Goal: Transaction & Acquisition: Download file/media

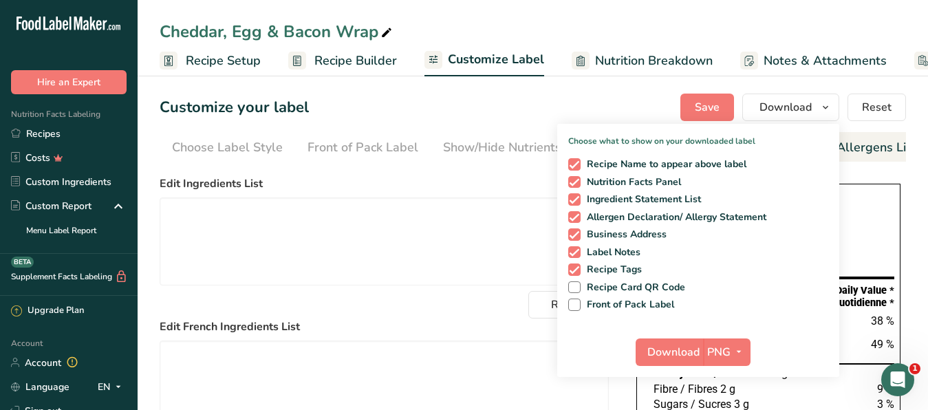
scroll to position [0, 126]
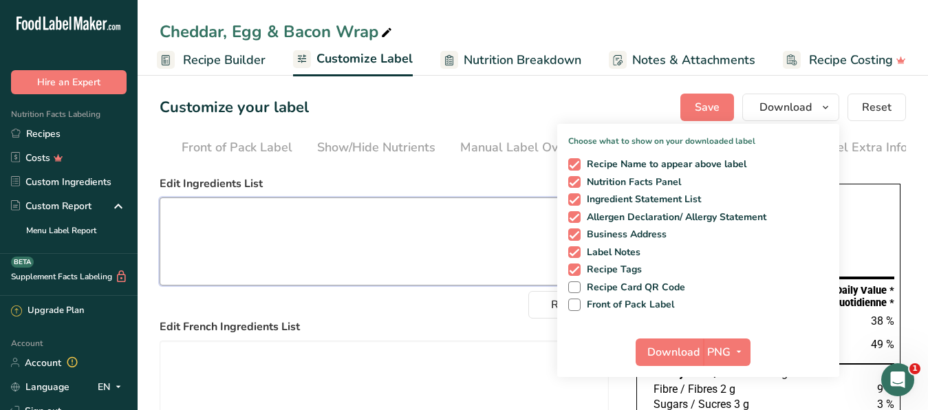
click at [465, 263] on textarea at bounding box center [384, 241] width 449 height 88
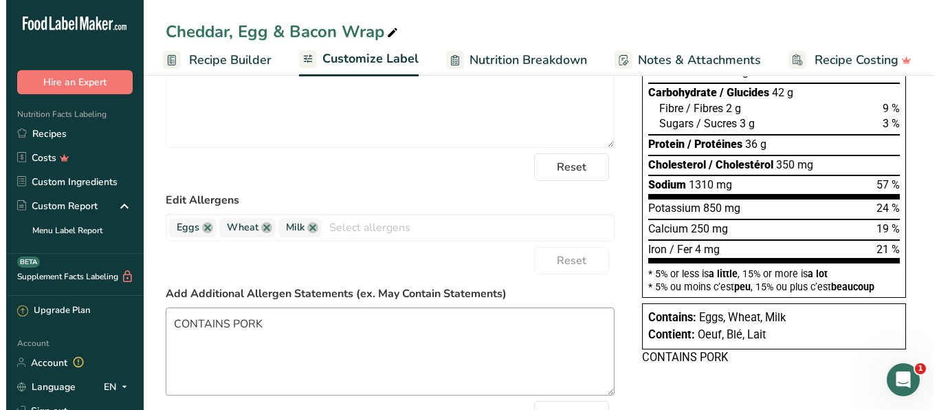
scroll to position [0, 0]
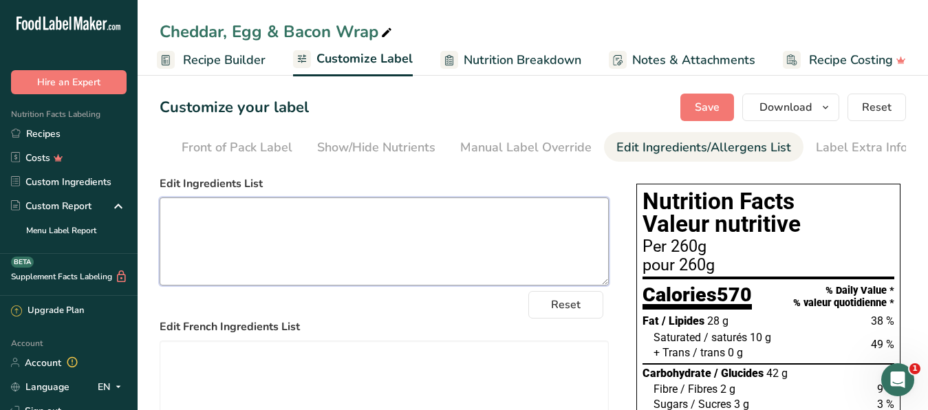
click at [388, 235] on textarea at bounding box center [384, 241] width 449 height 88
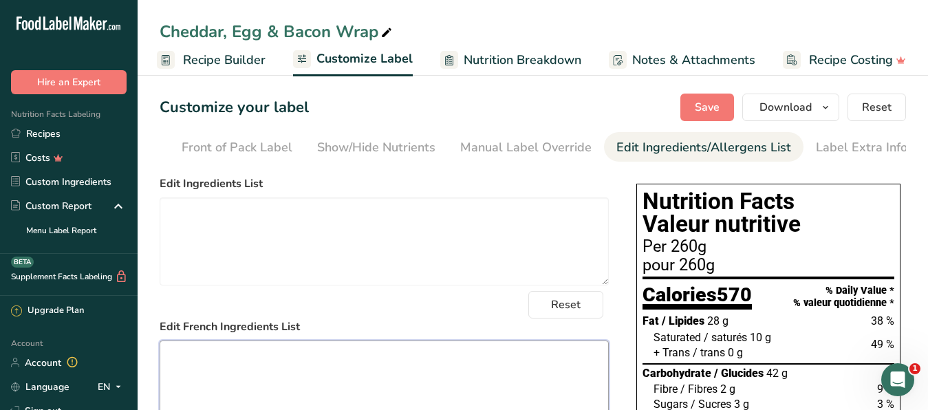
click at [289, 379] on textarea at bounding box center [384, 384] width 449 height 88
click at [782, 109] on span "Download" at bounding box center [785, 107] width 52 height 17
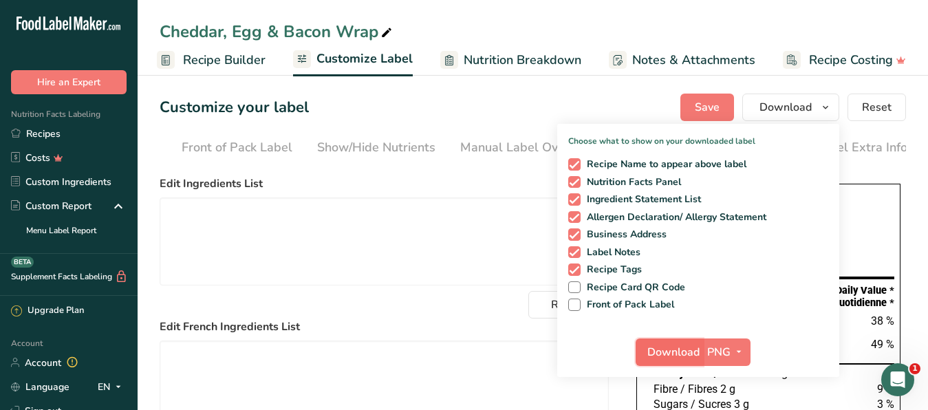
click at [668, 353] on span "Download" at bounding box center [673, 352] width 52 height 17
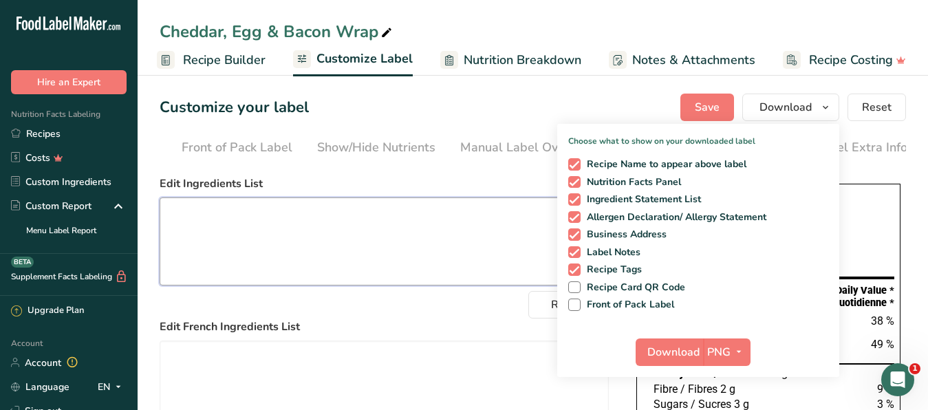
click at [413, 254] on textarea at bounding box center [384, 241] width 449 height 88
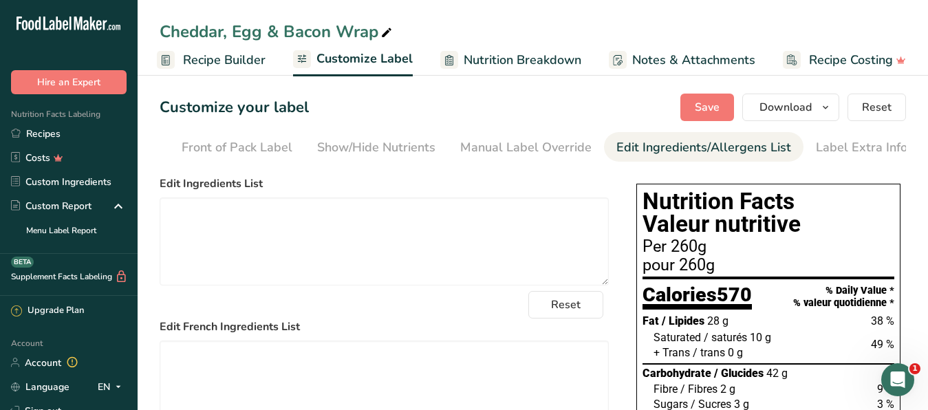
click at [232, 60] on span "Recipe Builder" at bounding box center [224, 60] width 83 height 19
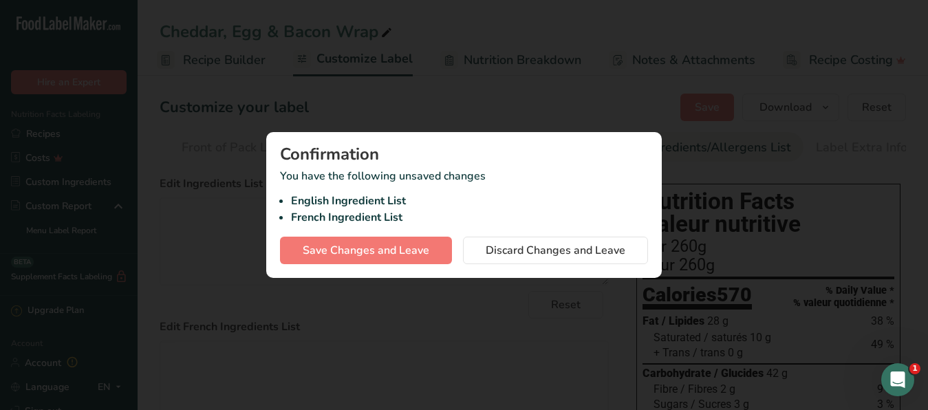
scroll to position [1, 120]
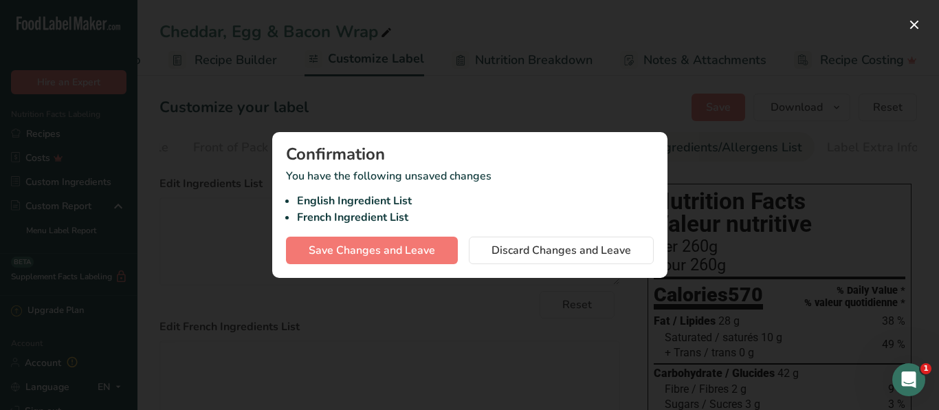
click at [229, 274] on div at bounding box center [469, 205] width 939 height 410
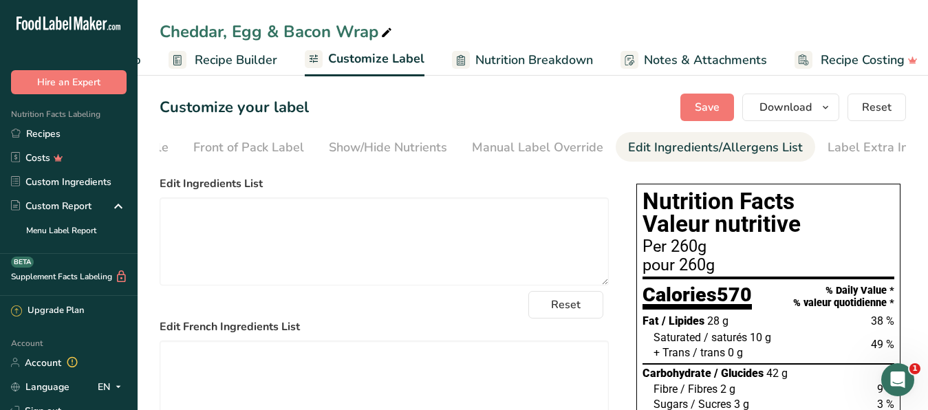
click at [386, 31] on icon at bounding box center [386, 32] width 12 height 19
drag, startPoint x: 386, startPoint y: 31, endPoint x: 106, endPoint y: 26, distance: 279.9
click at [160, 26] on input "Cheddar, Egg & Bacon Wrap" at bounding box center [533, 31] width 746 height 25
click at [380, 30] on icon at bounding box center [386, 32] width 12 height 19
drag, startPoint x: 380, startPoint y: 30, endPoint x: 156, endPoint y: 36, distance: 224.3
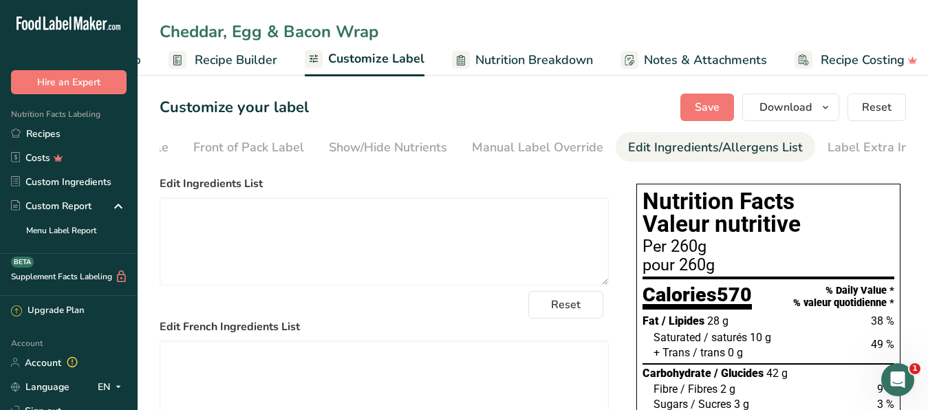
click at [160, 36] on input "Cheddar, Egg & Bacon Wrap" at bounding box center [533, 31] width 746 height 25
click at [63, 129] on link "Recipes" at bounding box center [69, 134] width 138 height 24
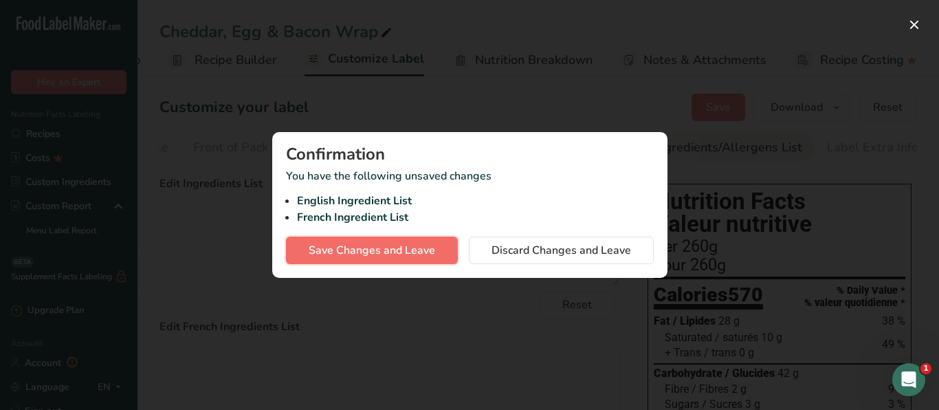
click at [381, 251] on span "Save Changes and Leave" at bounding box center [372, 250] width 127 height 17
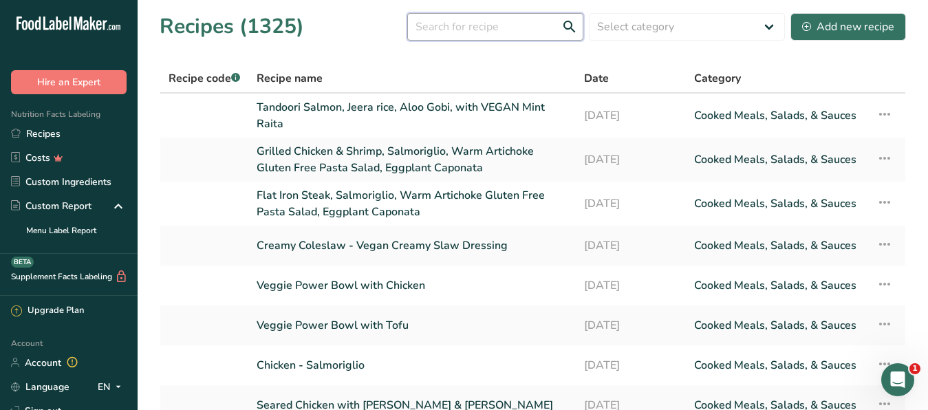
click at [481, 30] on input "text" at bounding box center [495, 27] width 176 height 28
click at [452, 25] on input "text" at bounding box center [495, 27] width 176 height 28
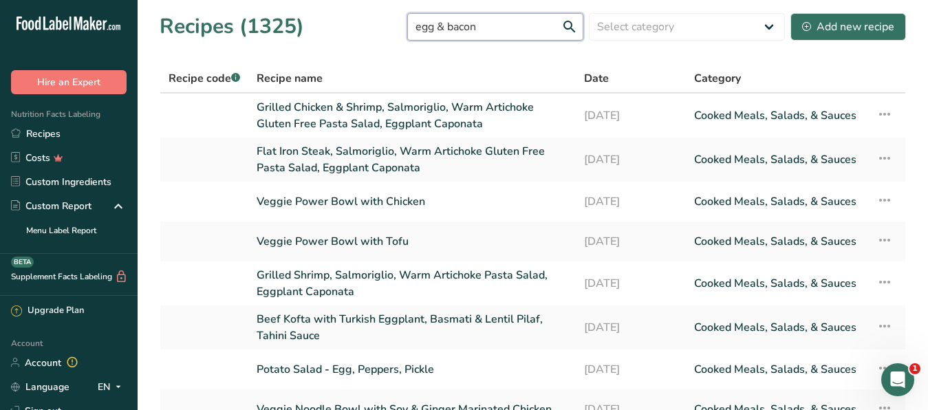
click at [469, 25] on input "egg & bacon" at bounding box center [495, 27] width 176 height 28
click at [490, 25] on input "egg & bacon" at bounding box center [495, 27] width 176 height 28
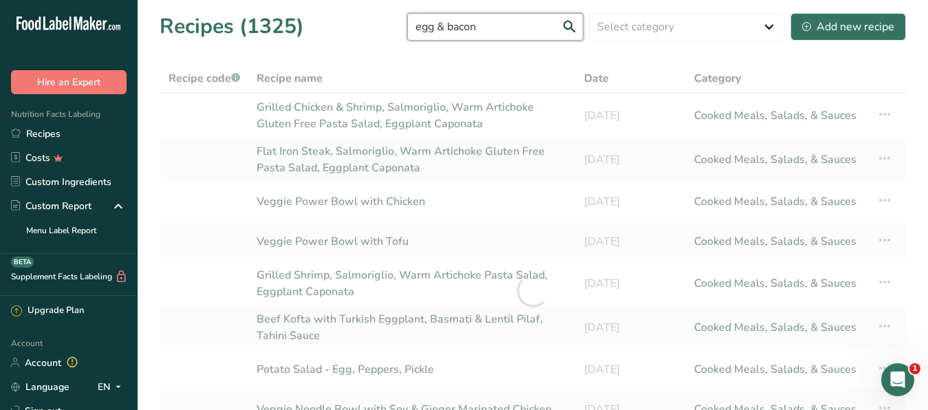
click at [413, 27] on input "egg & bacon" at bounding box center [495, 27] width 176 height 28
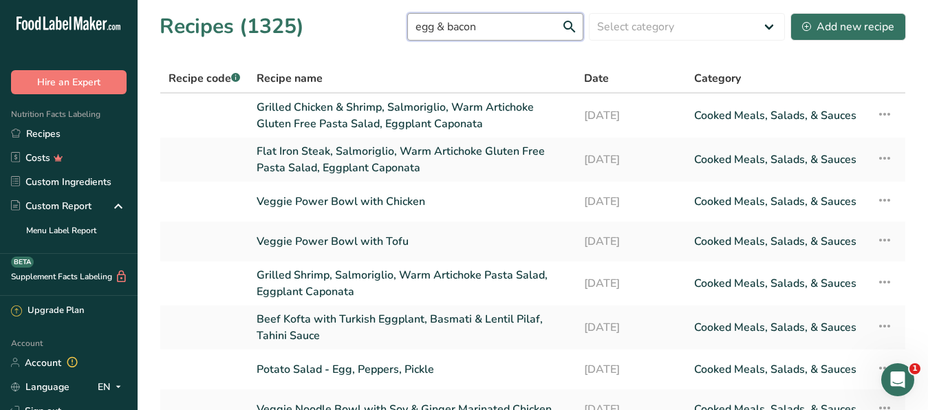
click at [417, 27] on input "egg & bacon" at bounding box center [495, 27] width 176 height 28
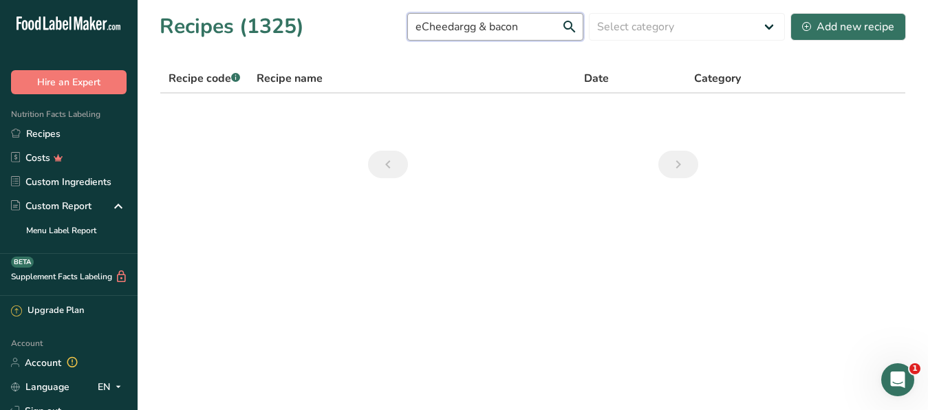
click at [444, 27] on input "eCheedargg & bacon" at bounding box center [495, 27] width 176 height 28
click at [460, 25] on input "eCheddargg & bacon" at bounding box center [495, 27] width 176 height 28
click at [461, 27] on input "eCheddargg & bacon" at bounding box center [495, 27] width 176 height 28
drag, startPoint x: 420, startPoint y: 23, endPoint x: 400, endPoint y: 23, distance: 20.6
click at [407, 23] on input "eCheddar egg & bacon" at bounding box center [495, 27] width 176 height 28
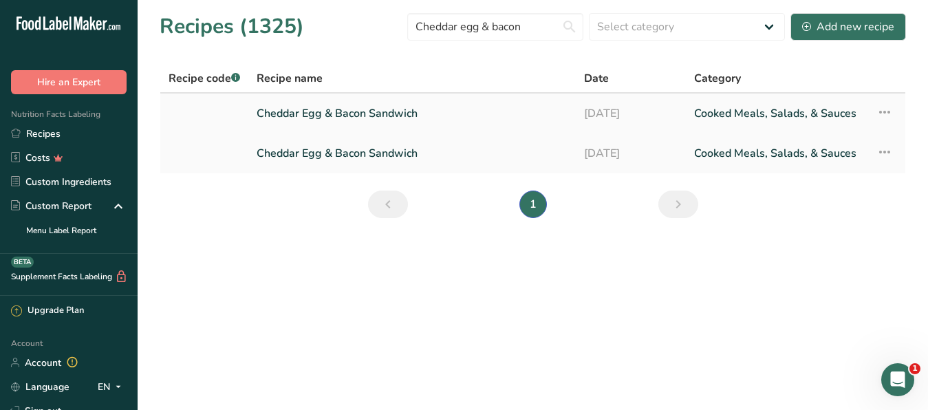
click at [889, 111] on icon at bounding box center [884, 112] width 17 height 25
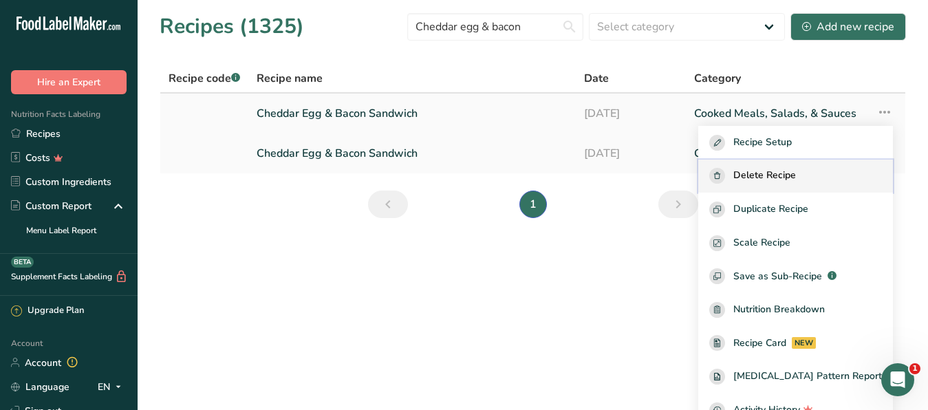
click at [796, 168] on span "Delete Recipe" at bounding box center [764, 176] width 63 height 16
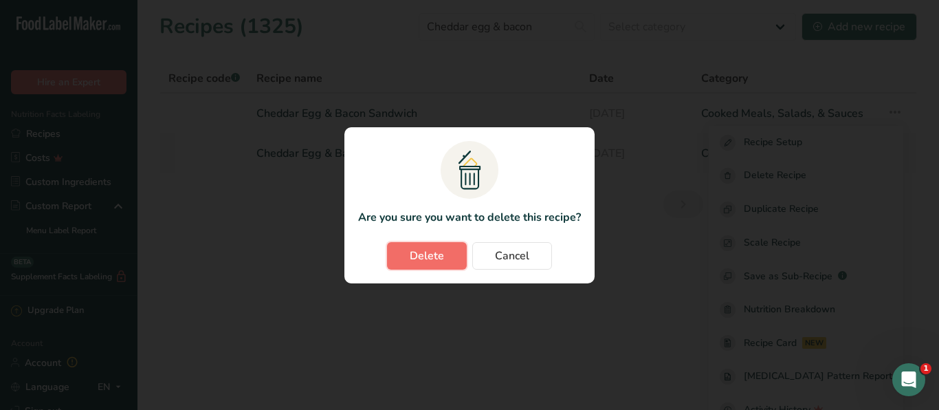
click at [436, 252] on span "Delete" at bounding box center [427, 256] width 34 height 17
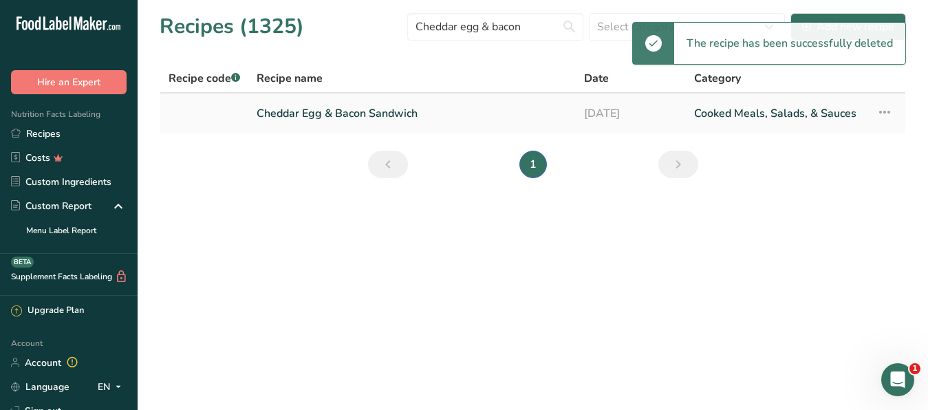
click at [884, 108] on icon at bounding box center [884, 112] width 17 height 25
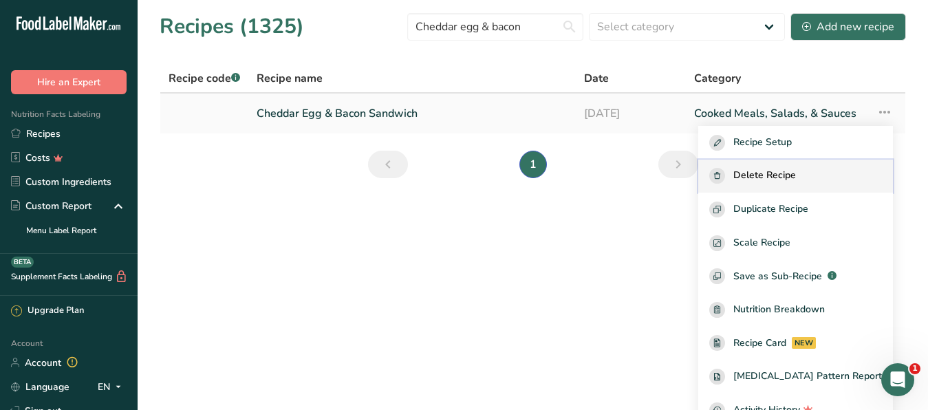
click at [778, 170] on span "Delete Recipe" at bounding box center [764, 176] width 63 height 16
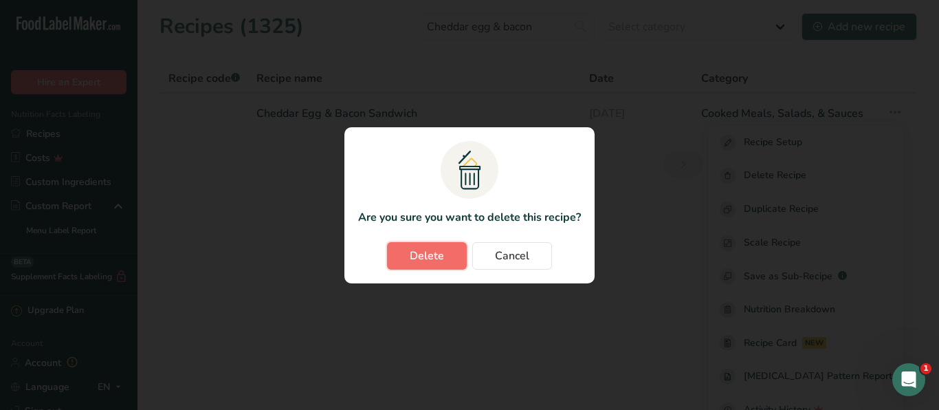
click at [422, 252] on span "Delete" at bounding box center [427, 256] width 34 height 17
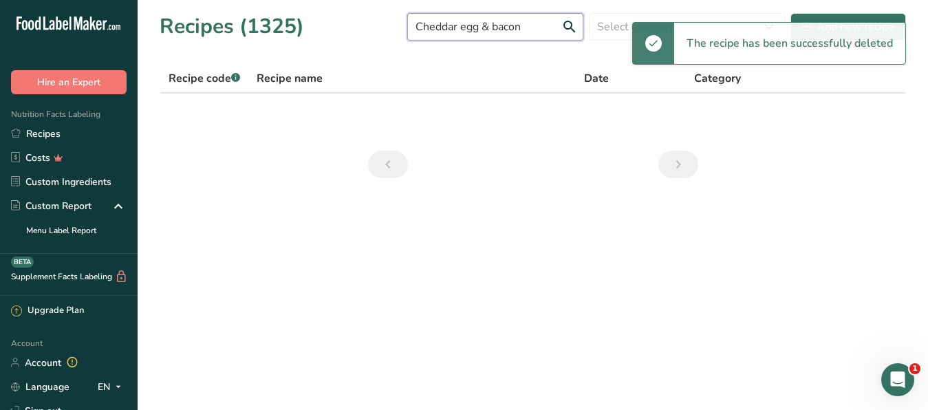
click at [455, 31] on input "Cheddar egg & bacon" at bounding box center [495, 27] width 176 height 28
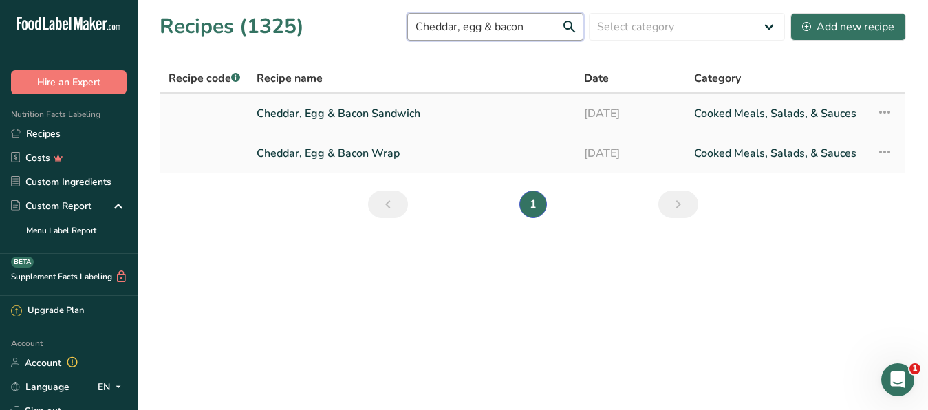
type input "Cheddar, egg & bacon"
click at [613, 113] on link "[DATE]" at bounding box center [631, 113] width 94 height 29
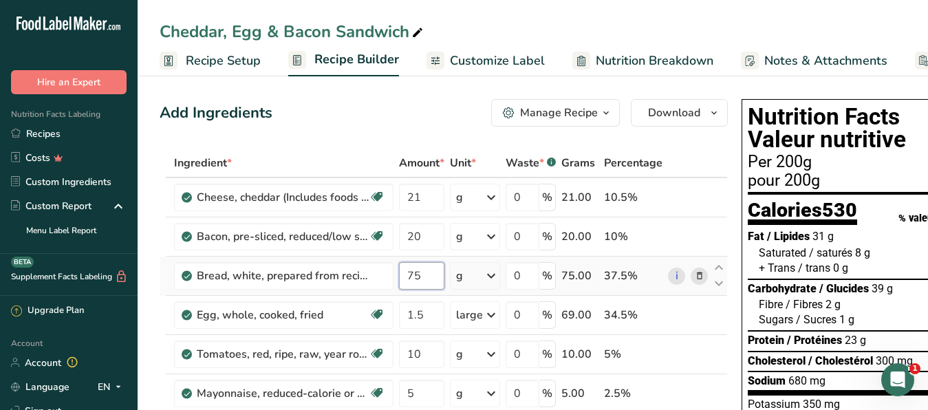
drag, startPoint x: 430, startPoint y: 276, endPoint x: 404, endPoint y: 274, distance: 26.2
click at [404, 274] on input "75" at bounding box center [421, 276] width 45 height 28
type input "90"
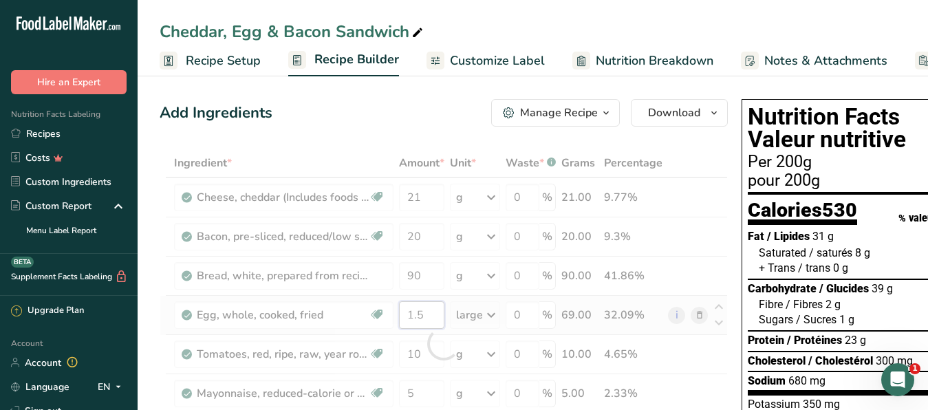
click at [430, 312] on input "1.5" at bounding box center [421, 315] width 45 height 28
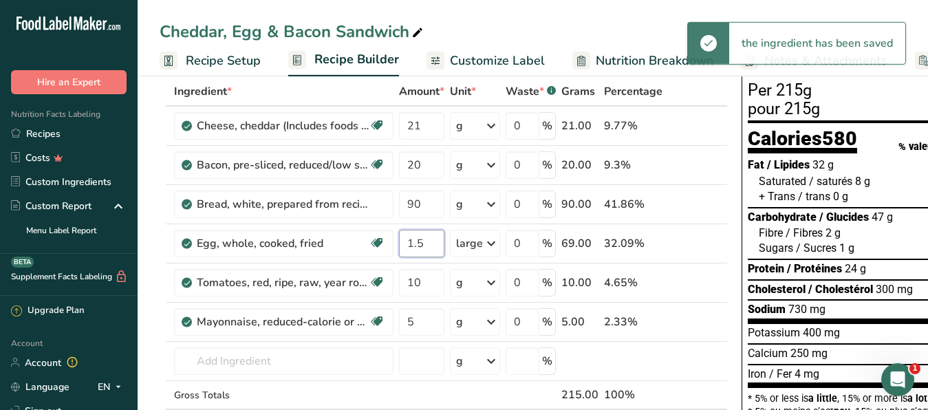
scroll to position [70, 0]
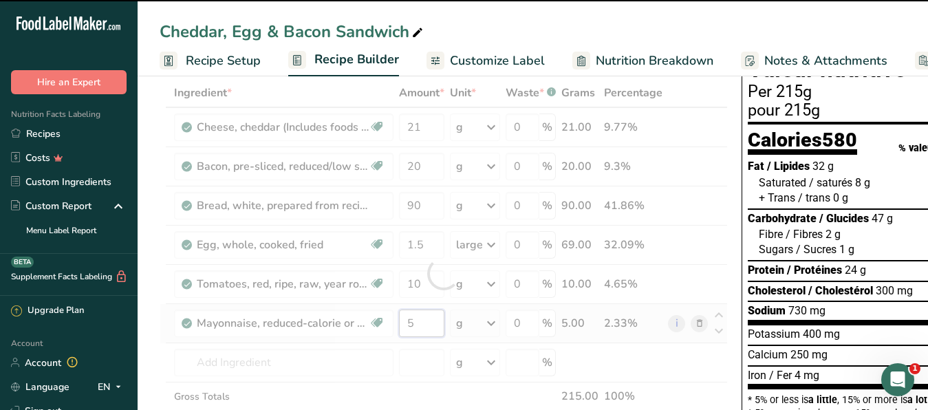
drag, startPoint x: 422, startPoint y: 317, endPoint x: 398, endPoint y: 322, distance: 23.9
click at [399, 322] on input "5" at bounding box center [421, 323] width 45 height 28
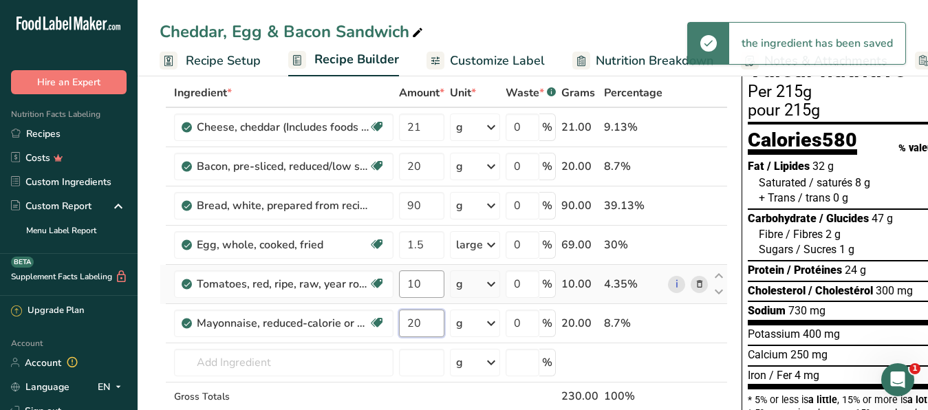
type input "20"
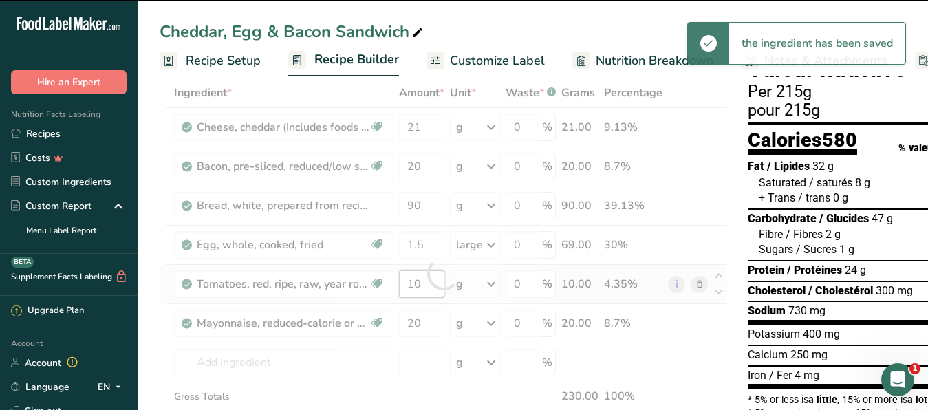
drag, startPoint x: 420, startPoint y: 285, endPoint x: 382, endPoint y: 282, distance: 37.9
click at [399, 282] on input "10" at bounding box center [421, 284] width 45 height 28
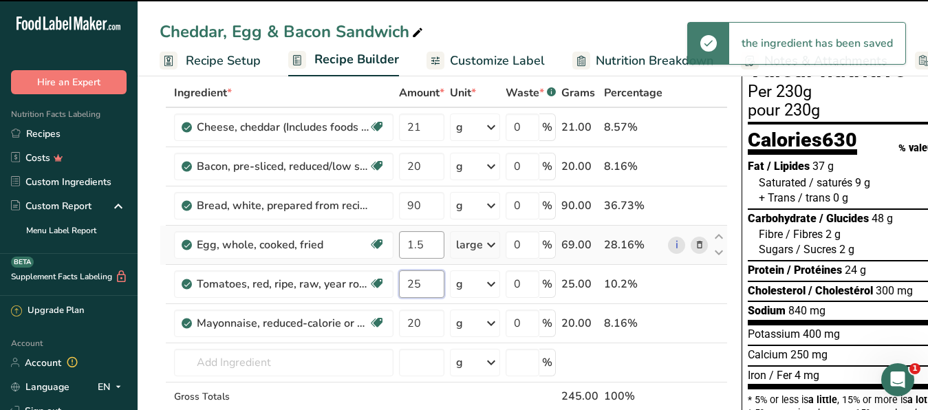
type input "25"
click at [428, 242] on input "1.5" at bounding box center [421, 245] width 45 height 28
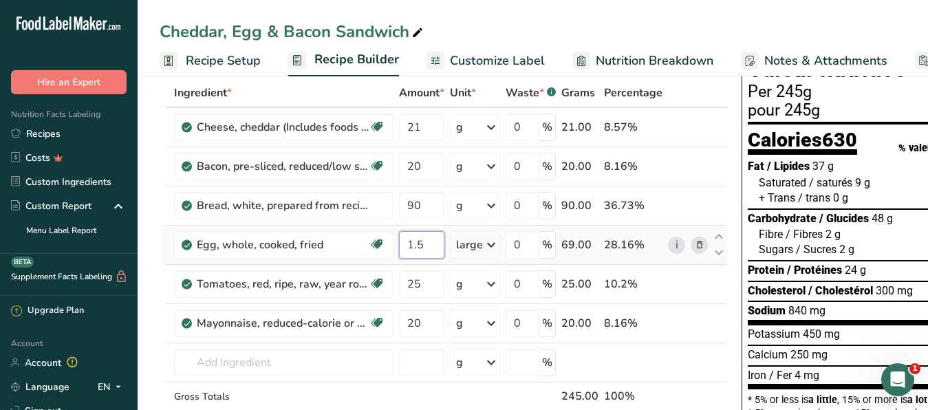
drag, startPoint x: 433, startPoint y: 241, endPoint x: 419, endPoint y: 247, distance: 14.2
click at [419, 247] on input "1.5" at bounding box center [421, 245] width 45 height 28
type input "1.75"
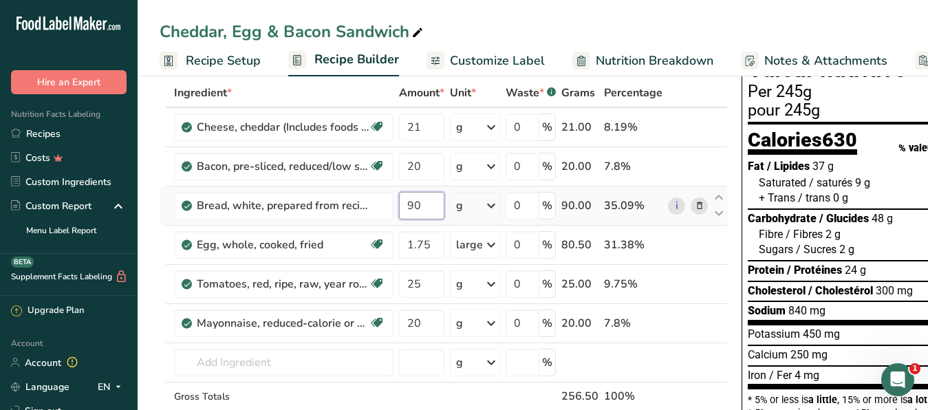
click at [420, 209] on input "90" at bounding box center [421, 206] width 45 height 28
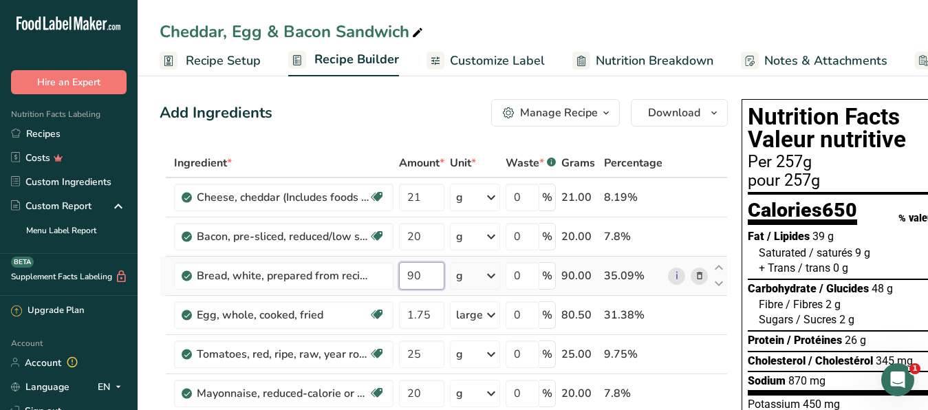
drag, startPoint x: 422, startPoint y: 276, endPoint x: 415, endPoint y: 277, distance: 7.0
click at [415, 277] on input "90" at bounding box center [421, 276] width 45 height 28
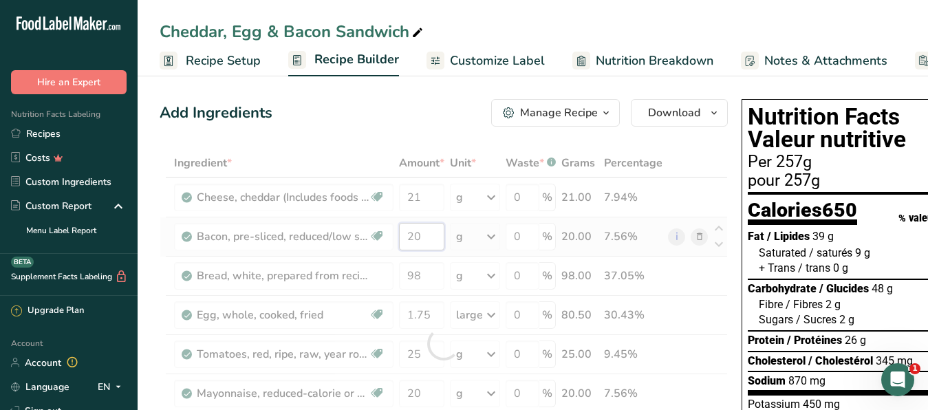
click at [424, 239] on input "20" at bounding box center [421, 237] width 45 height 28
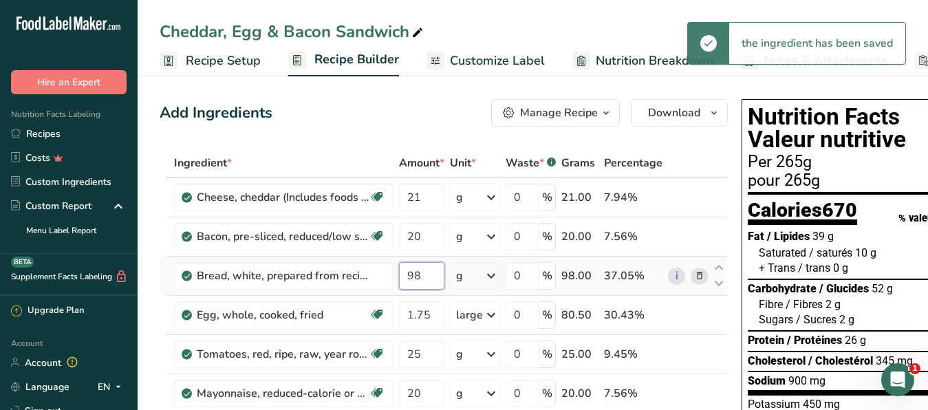
drag, startPoint x: 428, startPoint y: 278, endPoint x: 406, endPoint y: 273, distance: 21.9
click at [406, 273] on input "98" at bounding box center [421, 276] width 45 height 28
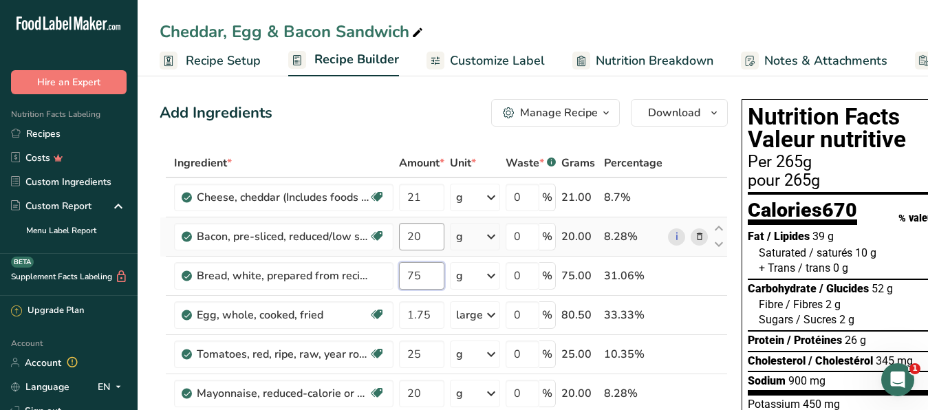
type input "75"
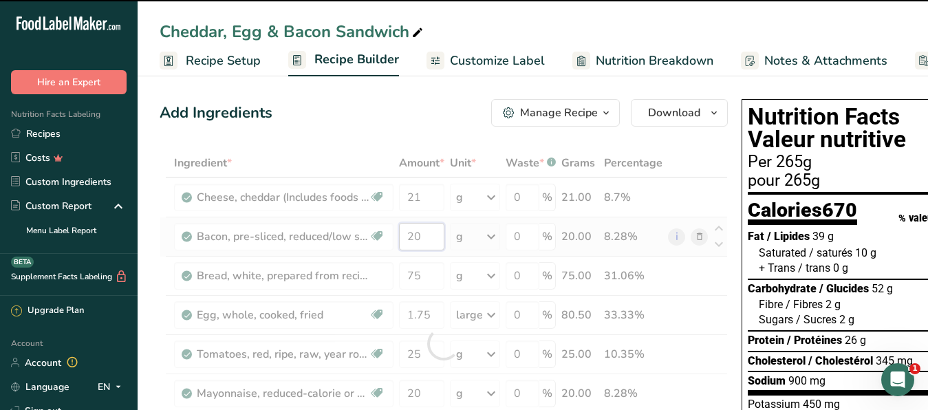
drag, startPoint x: 433, startPoint y: 235, endPoint x: 408, endPoint y: 237, distance: 25.5
click at [408, 237] on input "20" at bounding box center [421, 237] width 45 height 28
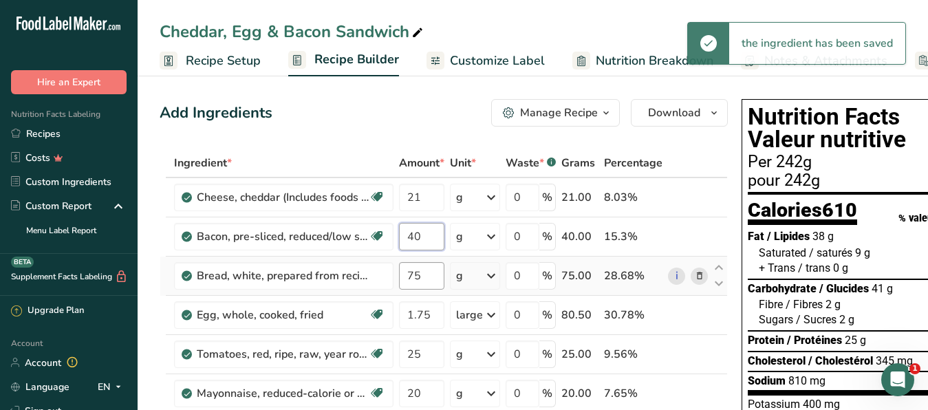
type input "40"
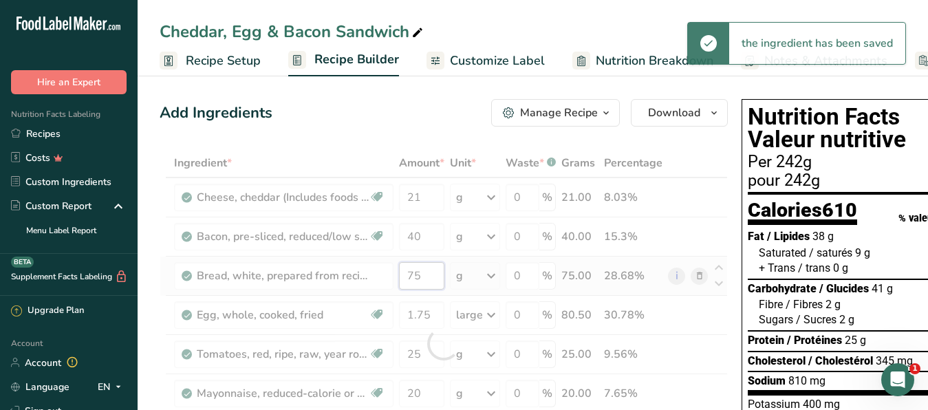
click at [424, 268] on input "75" at bounding box center [421, 276] width 45 height 28
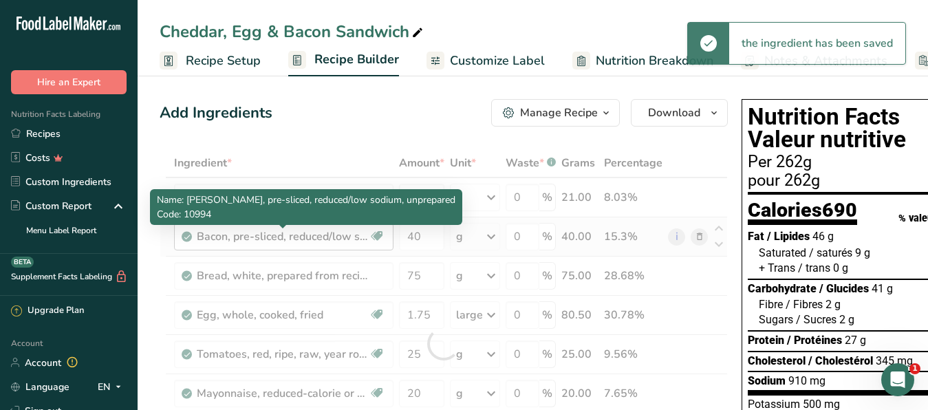
click at [324, 235] on div "Bacon, pre-sliced, reduced/low sodium, unprepared" at bounding box center [283, 236] width 172 height 17
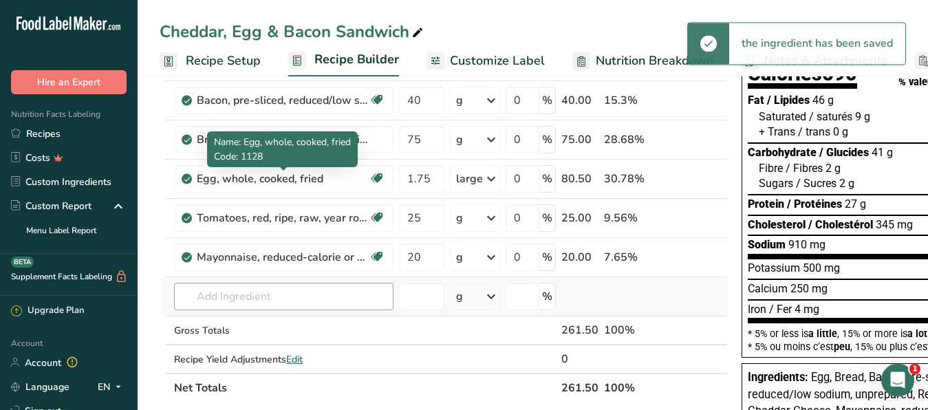
scroll to position [140, 0]
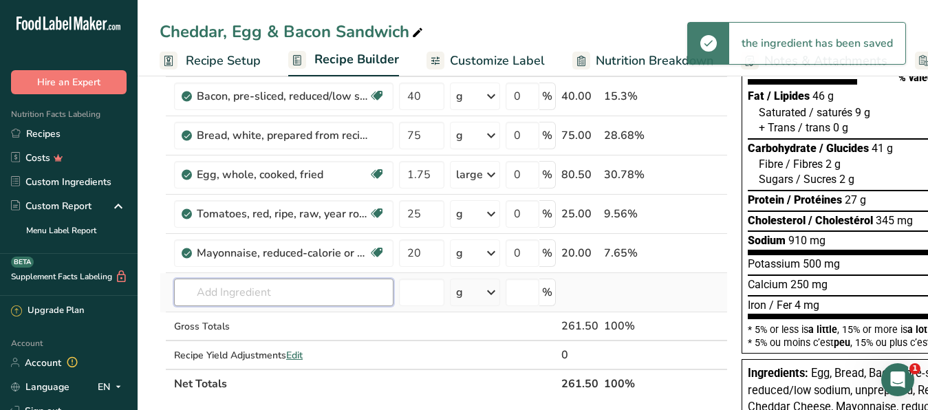
click at [273, 291] on input "text" at bounding box center [283, 293] width 219 height 28
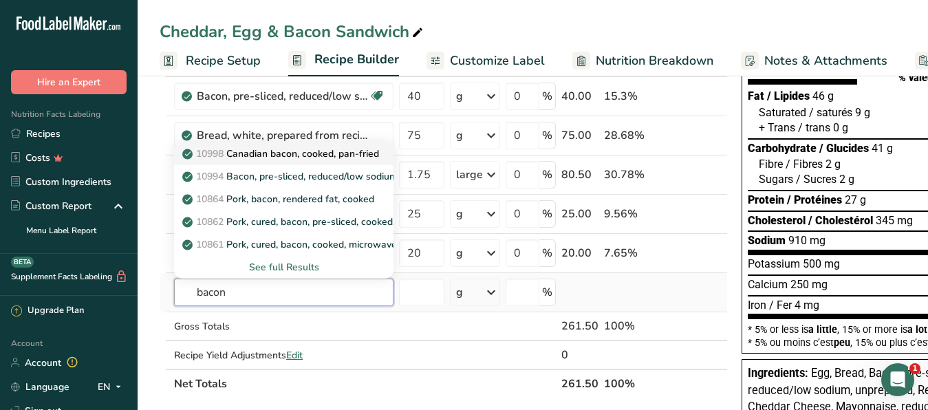
type input "bacon"
click at [307, 157] on p "10998 Canadian bacon, cooked, pan-fried" at bounding box center [282, 153] width 194 height 14
type input "Canadian bacon, cooked, pan-fried"
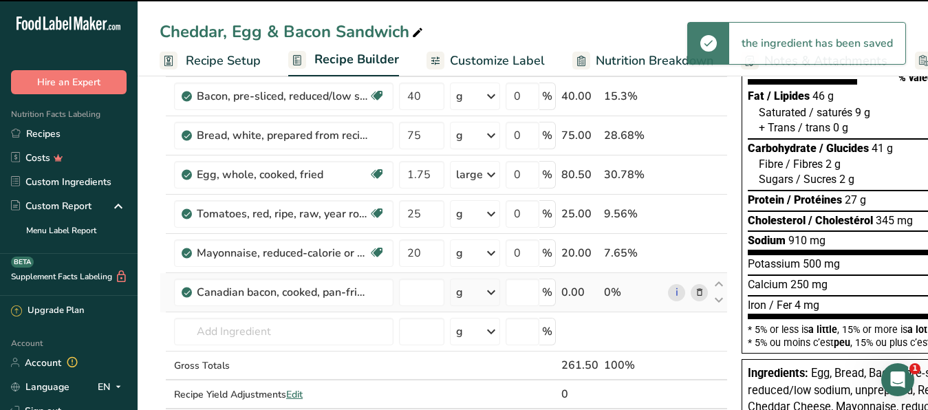
type input "0"
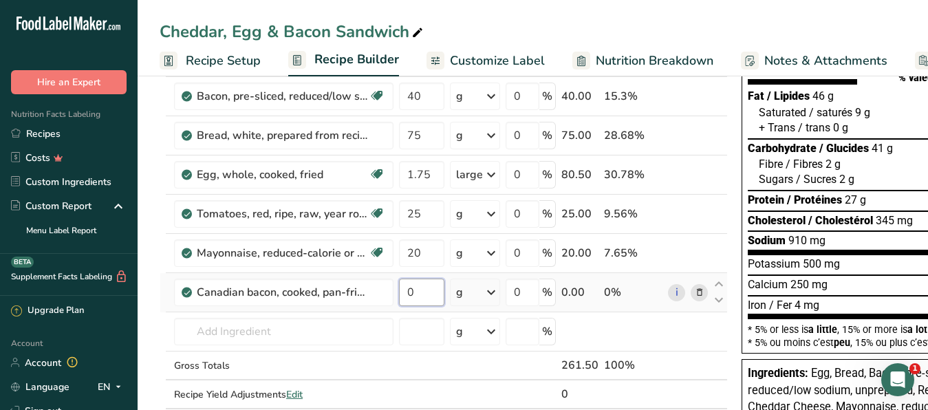
click at [400, 292] on input "0" at bounding box center [421, 293] width 45 height 28
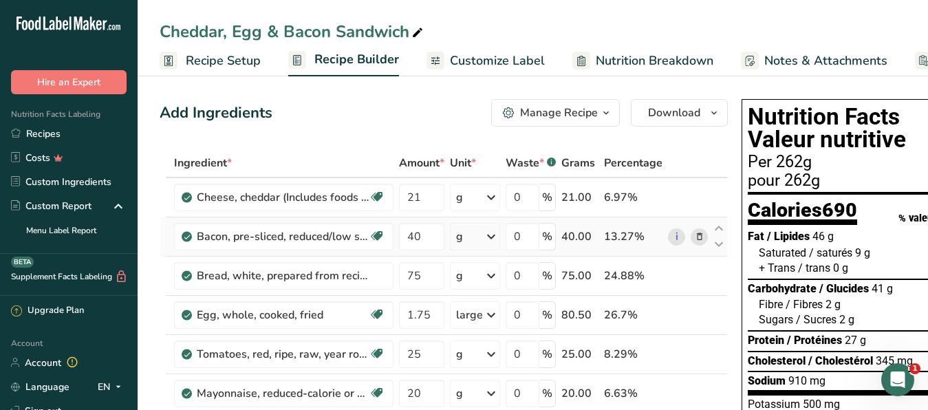
type input "40"
click at [702, 235] on div "Ingredient * Amount * Unit * Waste * .a-a{fill:#347362;}.b-a{fill:#fff;} Grams …" at bounding box center [444, 363] width 568 height 429
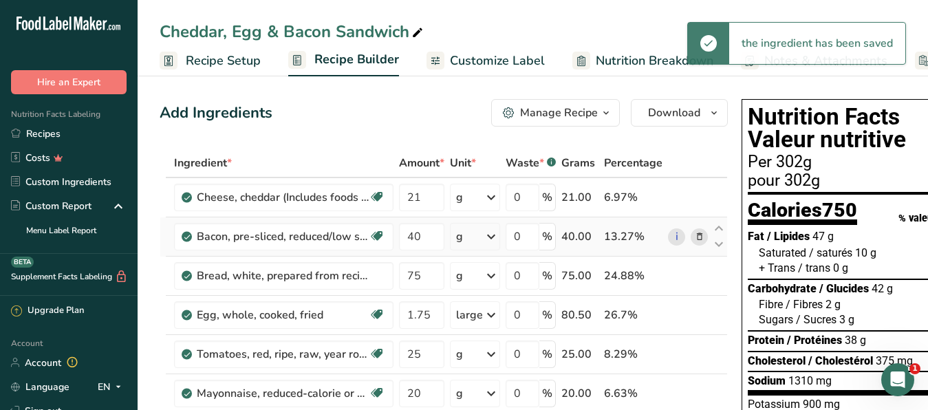
click at [697, 232] on icon at bounding box center [700, 237] width 10 height 14
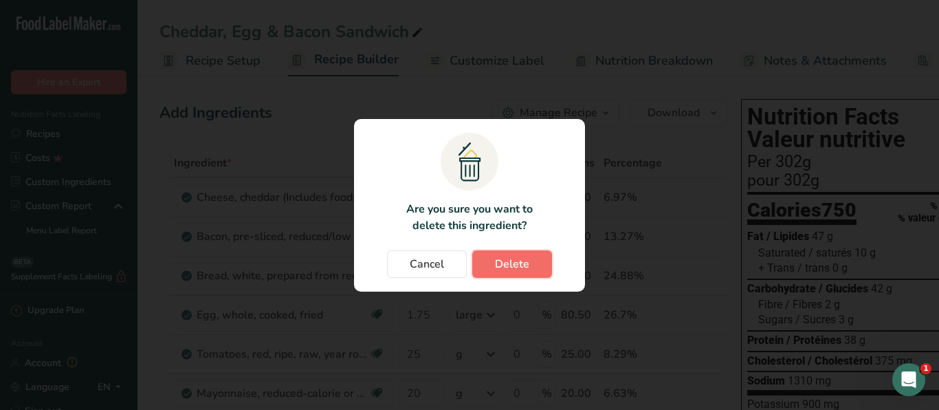
click at [525, 261] on span "Delete" at bounding box center [512, 264] width 34 height 17
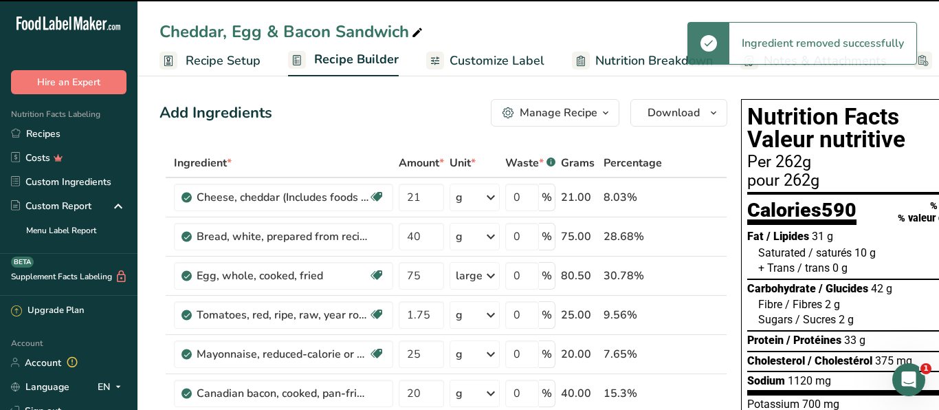
type input "75"
type input "1.75"
type input "25"
type input "20"
type input "40"
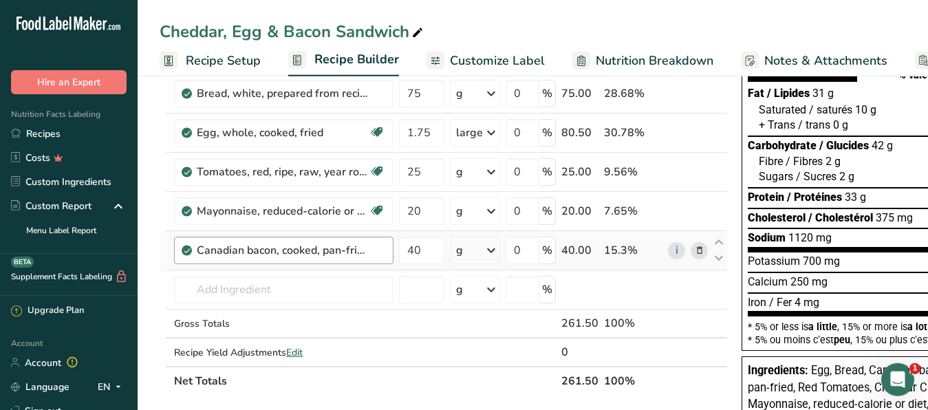
scroll to position [140, 0]
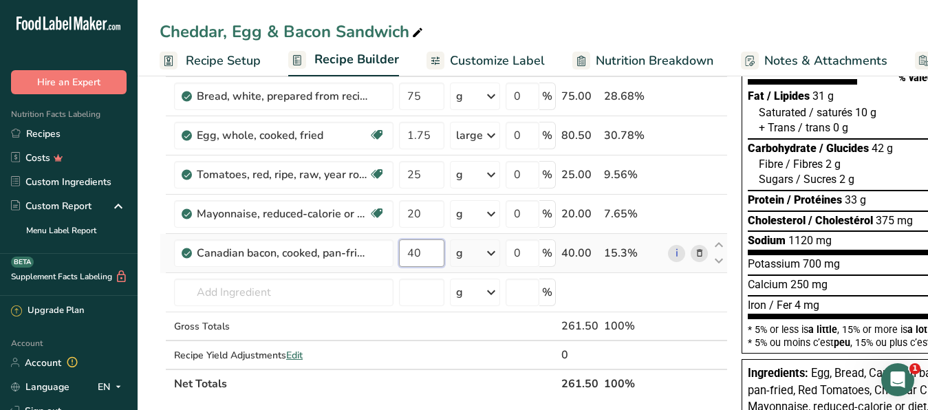
click at [424, 252] on input "40" at bounding box center [421, 253] width 45 height 28
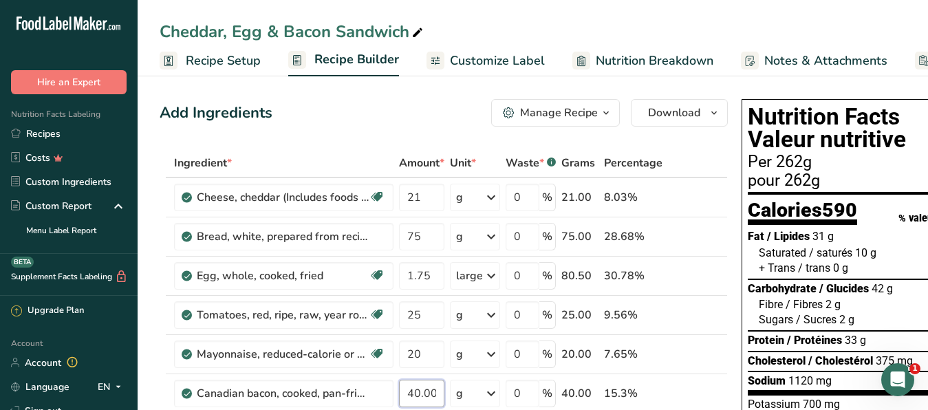
scroll to position [210, 0]
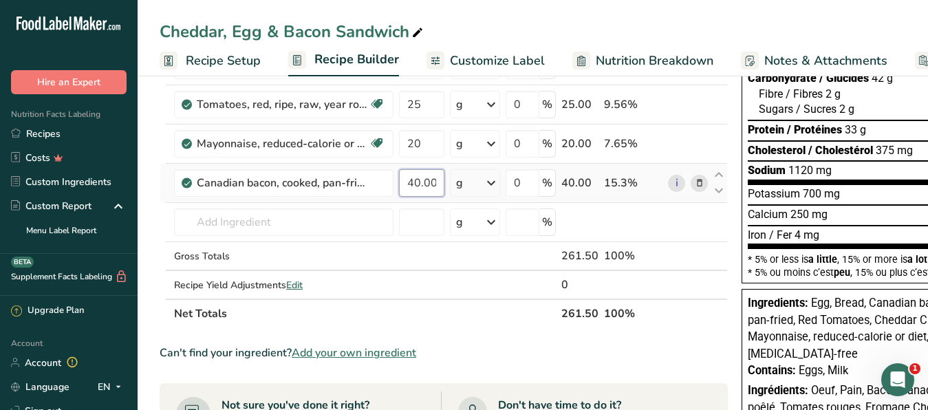
drag, startPoint x: 415, startPoint y: 181, endPoint x: 422, endPoint y: 179, distance: 7.2
click at [422, 179] on input "40.000004" at bounding box center [421, 183] width 45 height 28
type input "48.000004"
click at [418, 214] on input "number" at bounding box center [421, 222] width 45 height 28
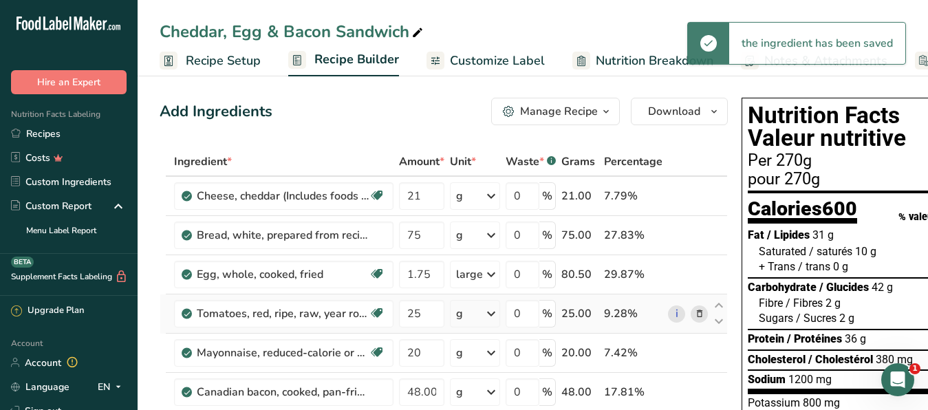
scroll to position [0, 0]
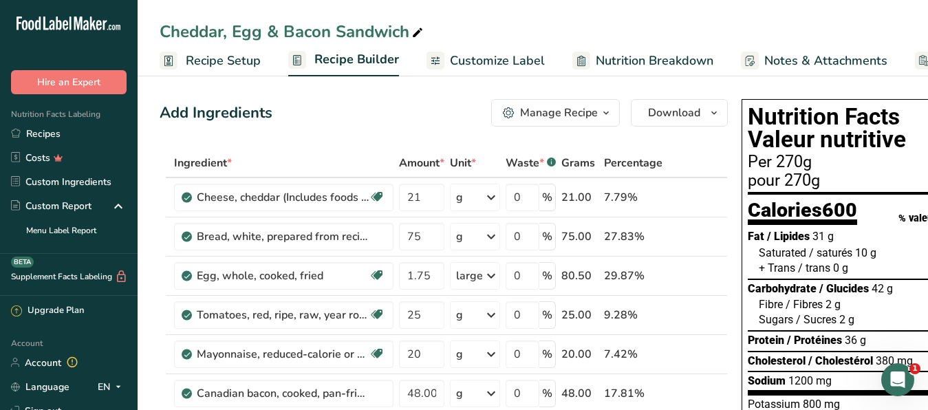
click at [483, 64] on span "Customize Label" at bounding box center [497, 61] width 95 height 19
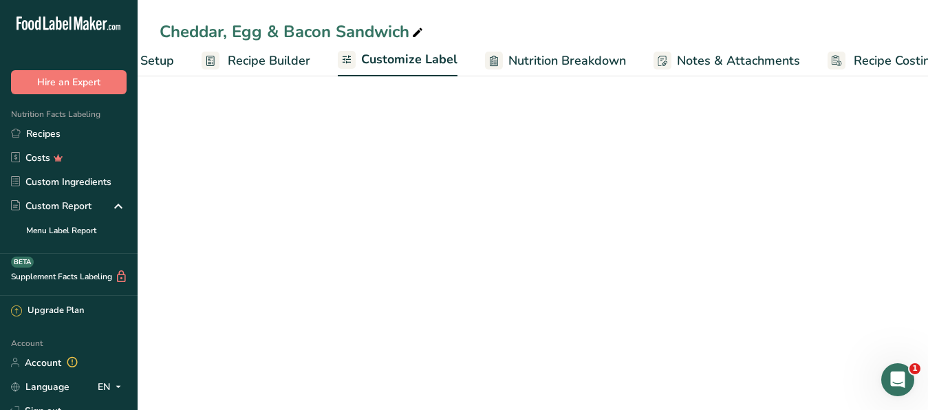
scroll to position [0, 131]
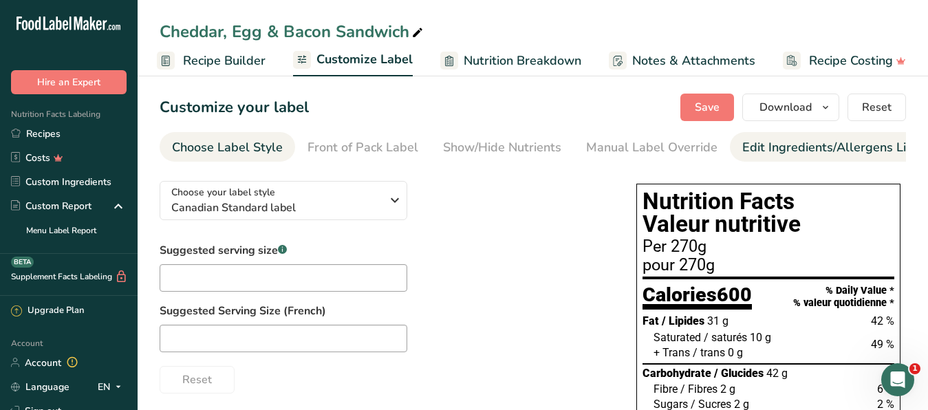
click at [764, 141] on div "Edit Ingredients/Allergens List" at bounding box center [829, 147] width 175 height 19
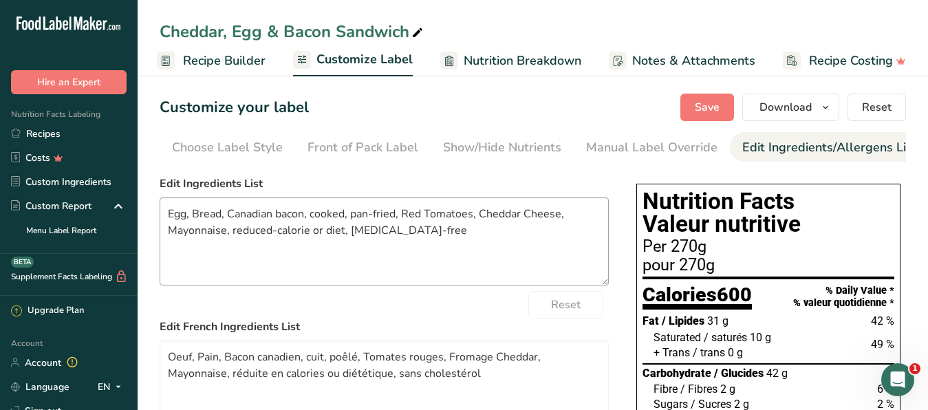
scroll to position [0, 126]
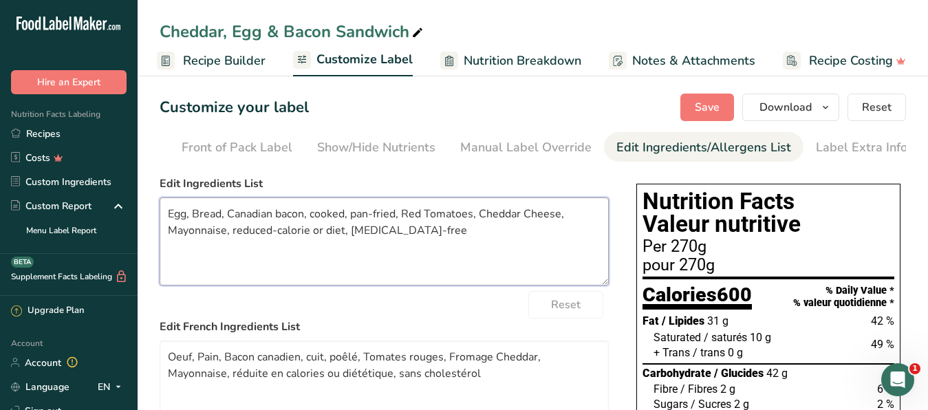
drag, startPoint x: 276, startPoint y: 220, endPoint x: -36, endPoint y: 134, distance: 324.5
click at [160, 197] on textarea "Egg, Bread, Canadian bacon, cooked, pan-fried, Red Tomatoes, Cheddar Cheese, Ma…" at bounding box center [384, 241] width 449 height 88
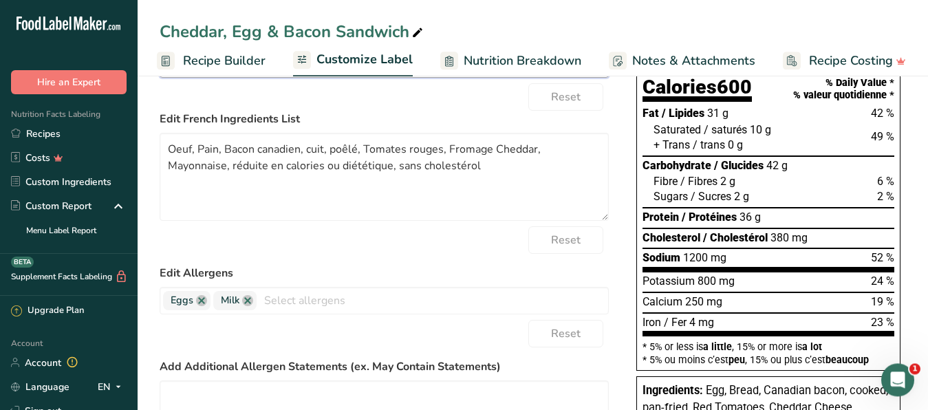
scroll to position [210, 0]
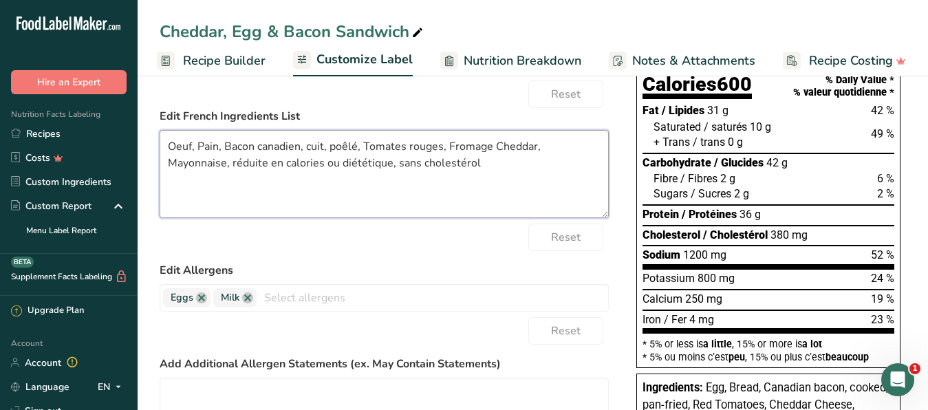
drag, startPoint x: 503, startPoint y: 172, endPoint x: 52, endPoint y: 116, distance: 453.9
click at [160, 130] on textarea "Oeuf, Pain, Bacon canadien, cuit, poêlé, Tomates rouges, Fromage Cheddar, Mayon…" at bounding box center [384, 174] width 449 height 88
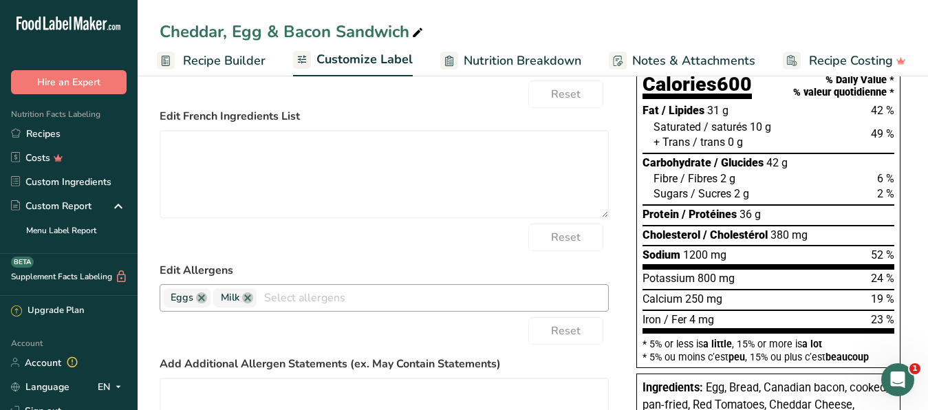
click at [265, 300] on input "text" at bounding box center [431, 297] width 351 height 21
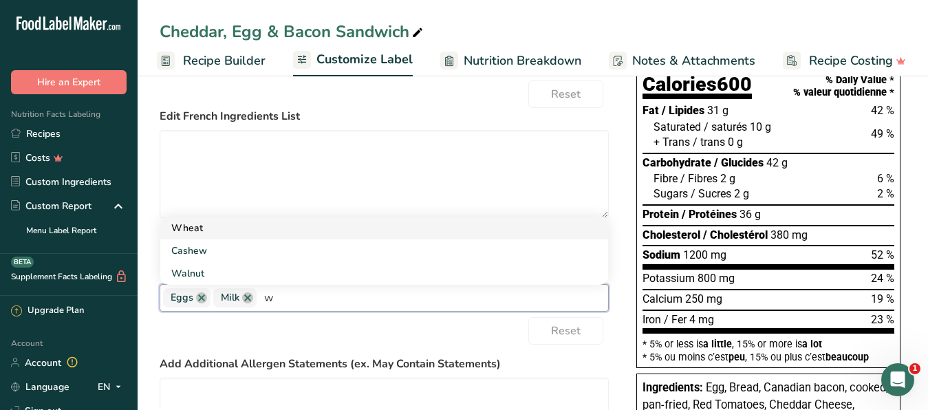
type input "w"
click at [211, 239] on link "Wheat" at bounding box center [384, 228] width 448 height 23
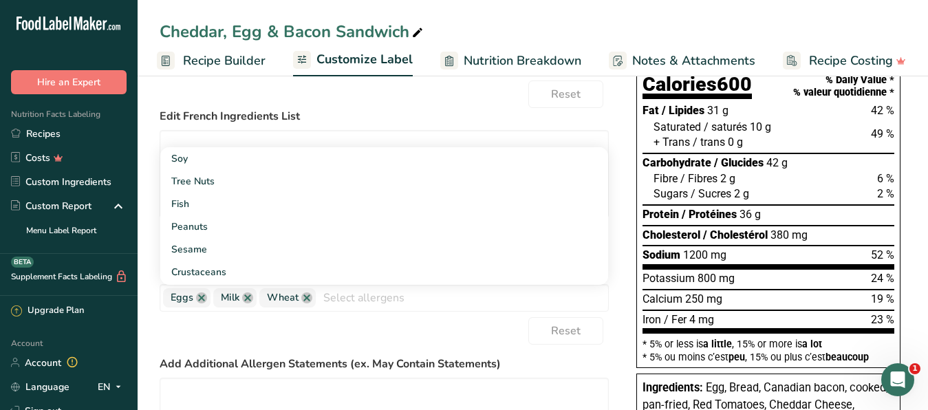
click at [481, 344] on div "Reset" at bounding box center [384, 331] width 449 height 28
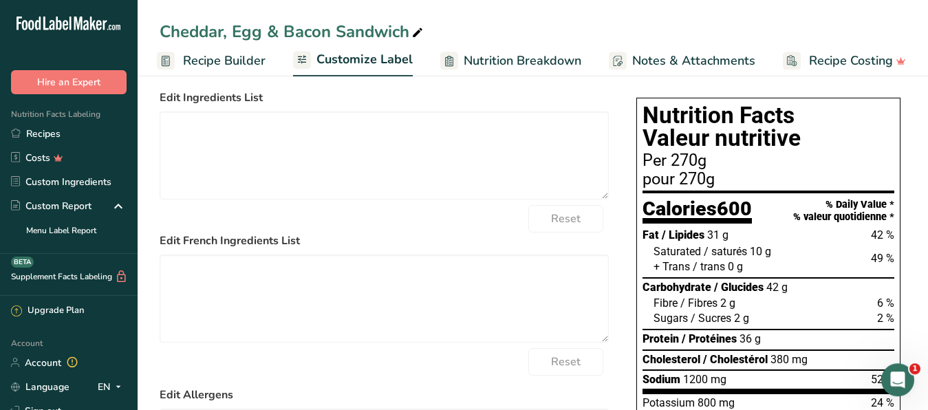
scroll to position [0, 0]
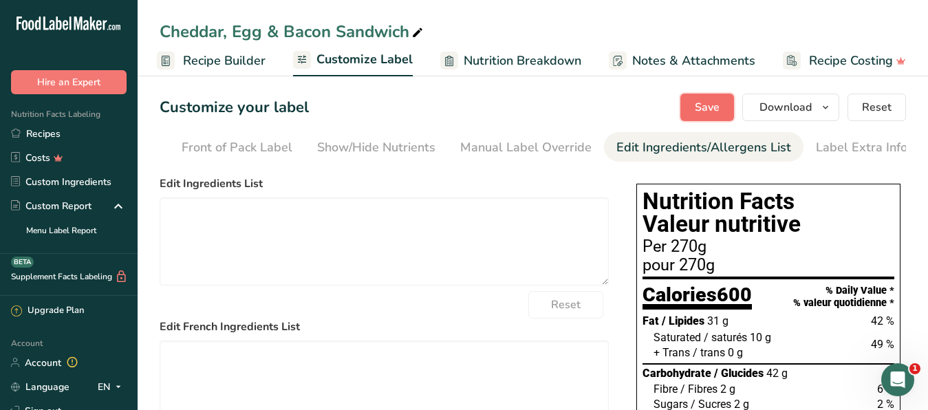
click at [701, 113] on span "Save" at bounding box center [707, 107] width 25 height 17
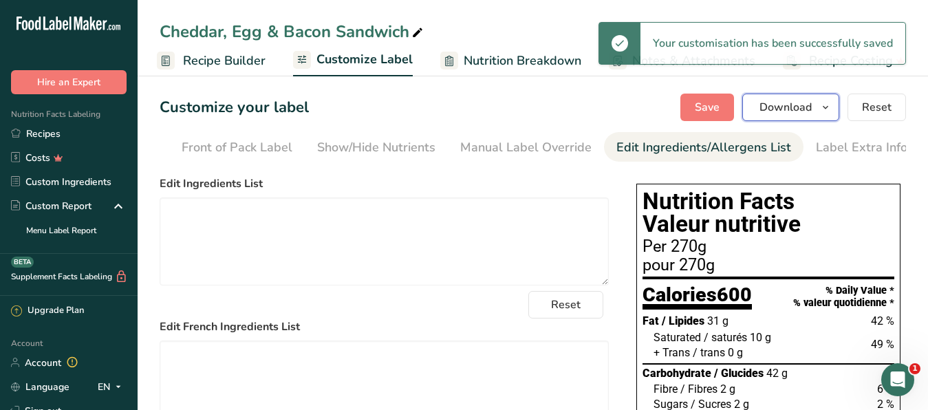
click at [770, 107] on span "Download" at bounding box center [785, 107] width 52 height 17
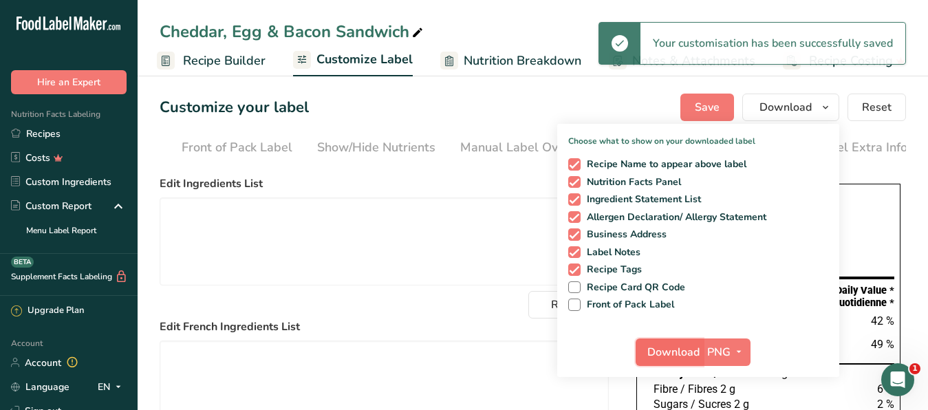
click at [664, 353] on span "Download" at bounding box center [673, 352] width 52 height 17
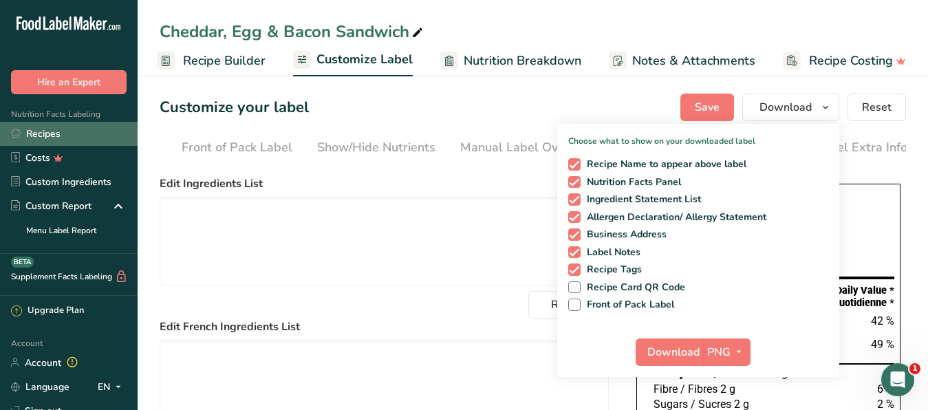
click at [61, 131] on link "Recipes" at bounding box center [69, 134] width 138 height 24
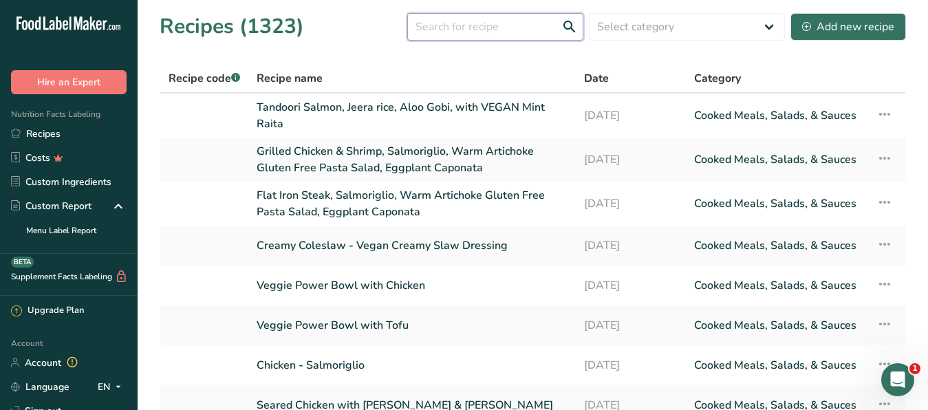
click at [536, 29] on input "text" at bounding box center [495, 27] width 176 height 28
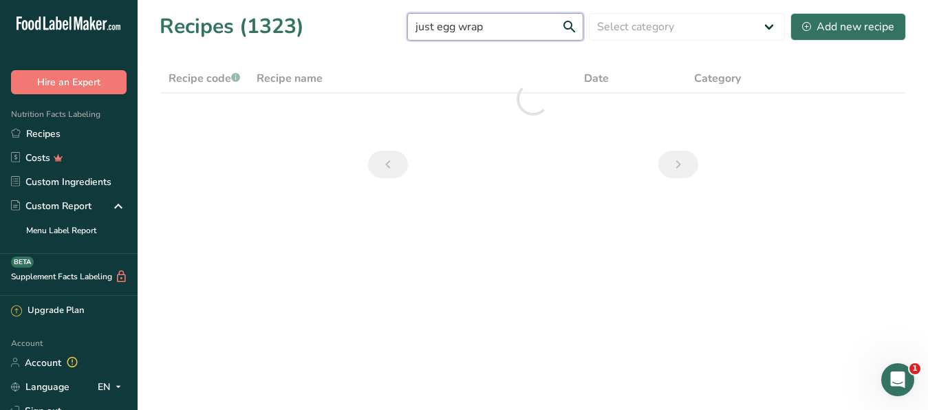
type input "just egg wrap"
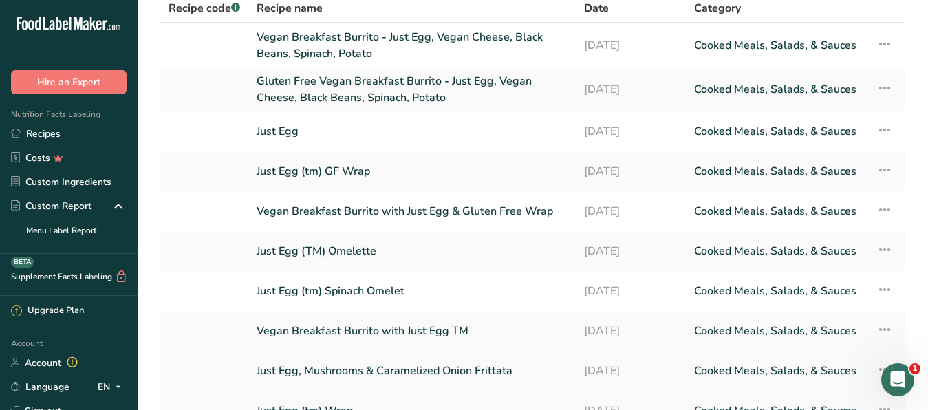
scroll to position [193, 0]
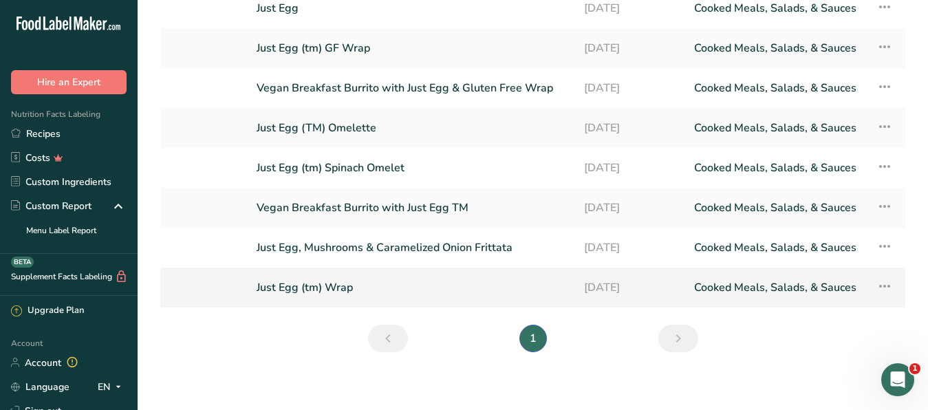
click at [313, 277] on link "Just Egg (tm) Wrap" at bounding box center [411, 287] width 311 height 29
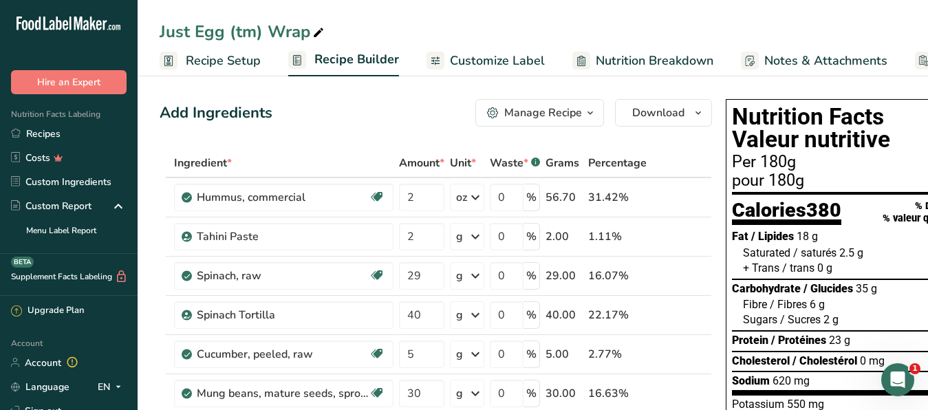
click at [195, 58] on span "Recipe Setup" at bounding box center [223, 61] width 75 height 19
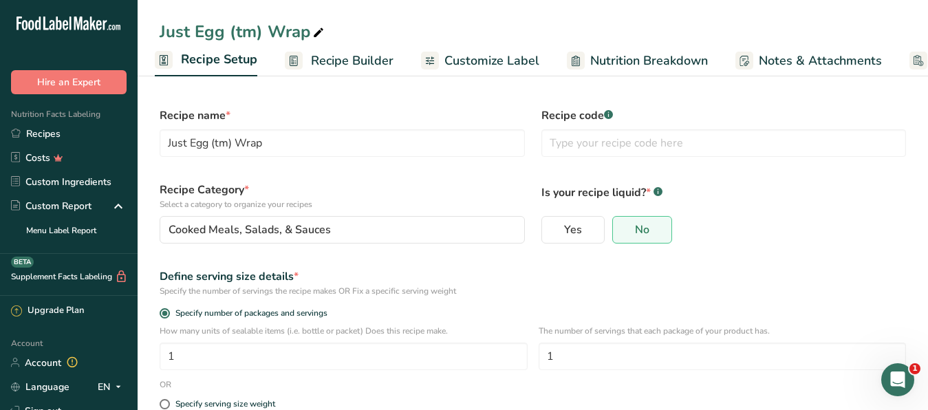
scroll to position [133, 0]
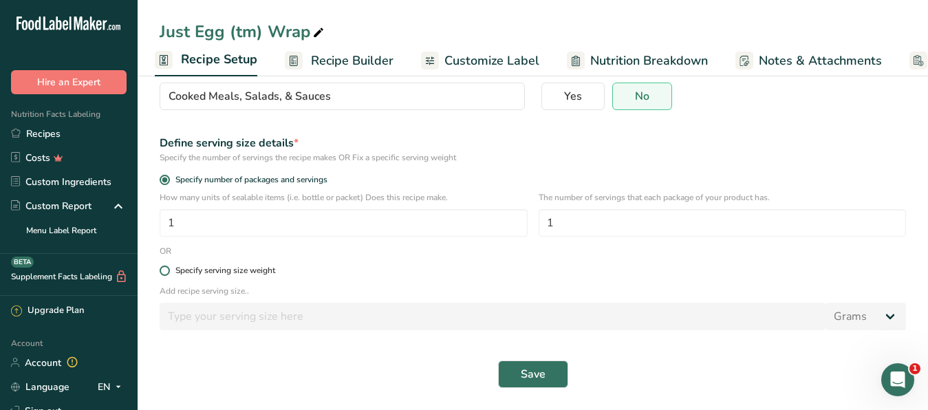
click at [166, 267] on span at bounding box center [165, 270] width 10 height 10
click at [166, 267] on input "Specify serving size weight" at bounding box center [164, 270] width 9 height 9
radio input "true"
radio input "false"
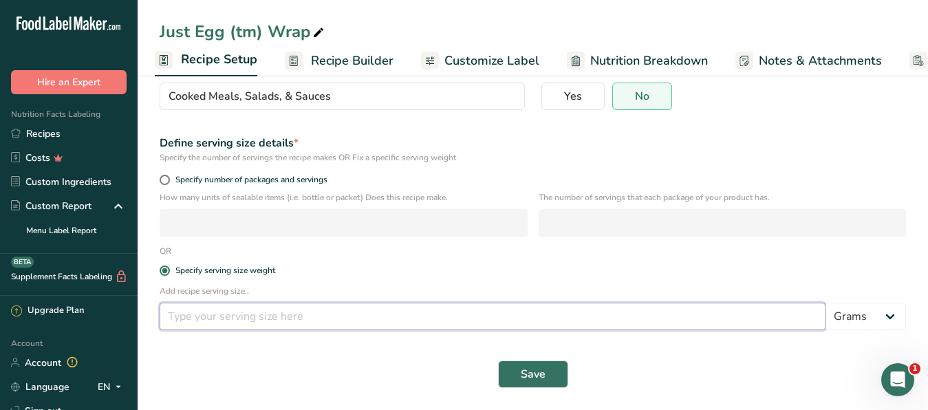
click at [208, 318] on input "number" at bounding box center [493, 317] width 666 height 28
type input "230"
click at [541, 360] on button "Save" at bounding box center [533, 374] width 70 height 28
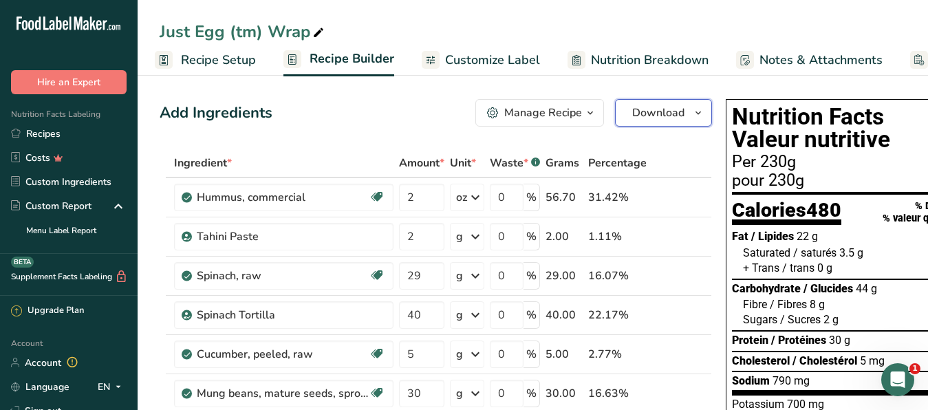
click at [632, 111] on span "Download" at bounding box center [658, 113] width 52 height 17
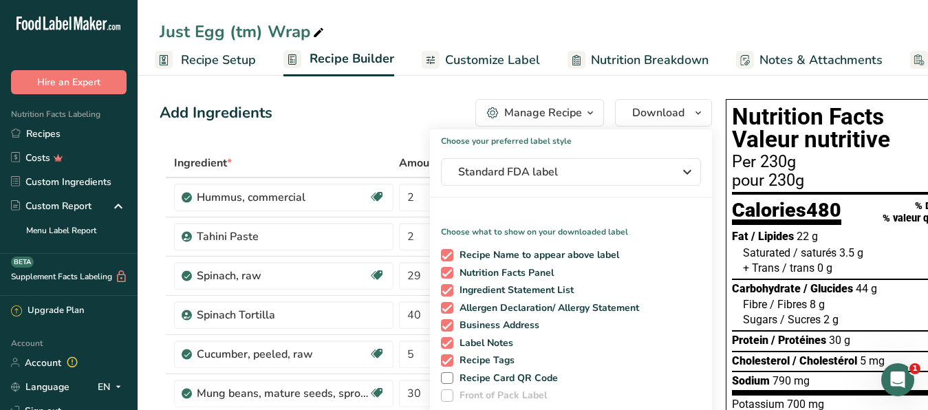
click at [489, 66] on span "Customize Label" at bounding box center [492, 60] width 95 height 19
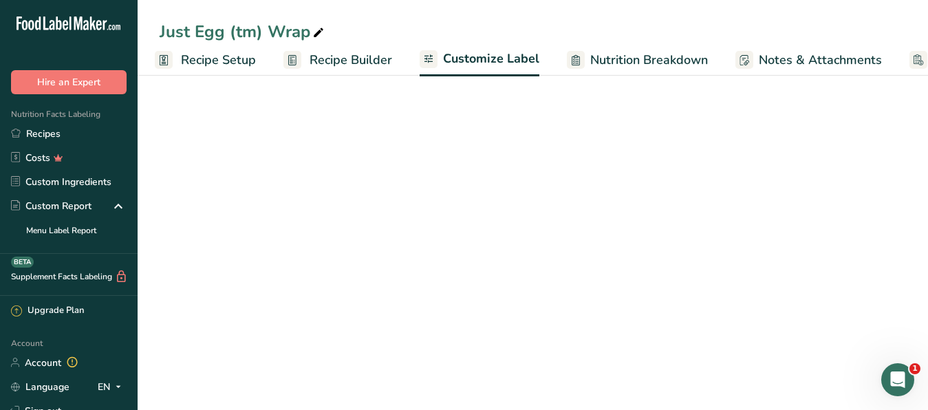
scroll to position [1, 131]
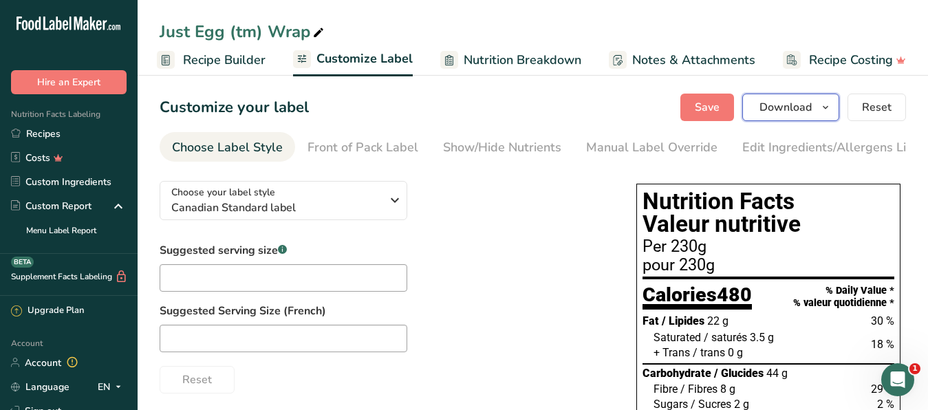
click at [768, 110] on span "Download" at bounding box center [785, 107] width 52 height 17
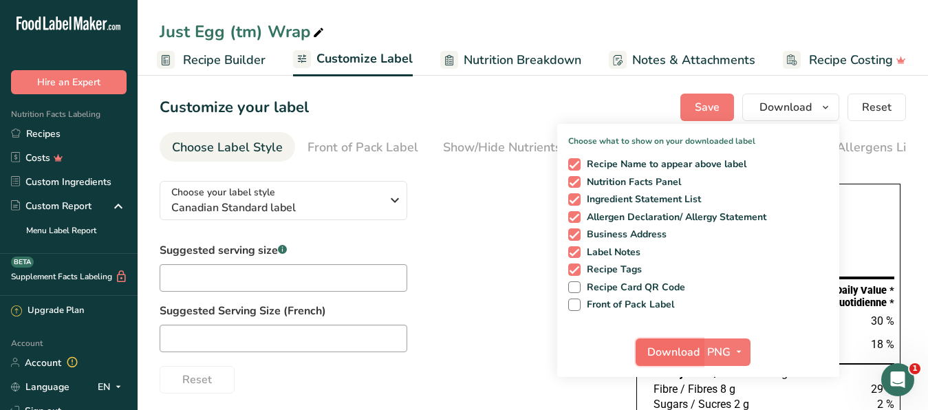
click at [670, 348] on span "Download" at bounding box center [673, 352] width 52 height 17
click at [527, 264] on div "Suggested serving size .a-a{fill:#347362;}.b-a{fill:#fff;} Suggested Serving Si…" at bounding box center [384, 317] width 449 height 151
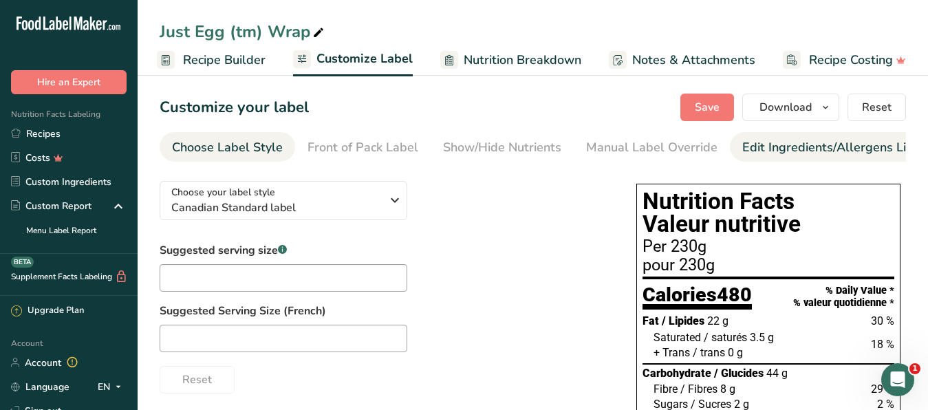
click at [764, 148] on div "Edit Ingredients/Allergens List" at bounding box center [829, 147] width 175 height 19
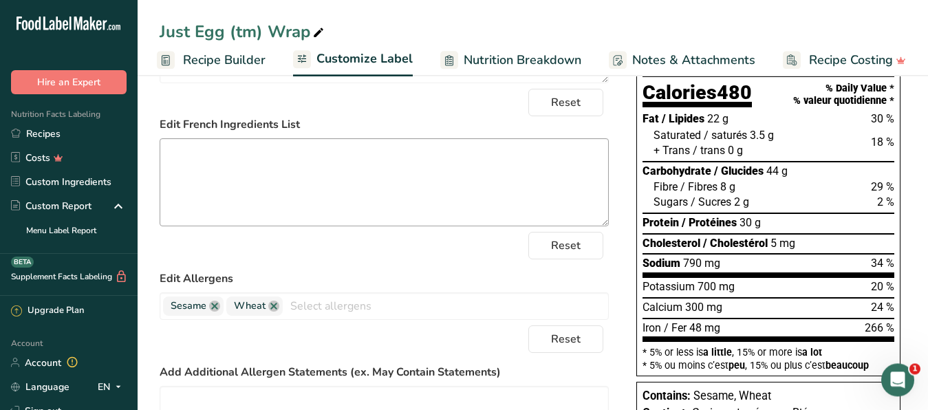
scroll to position [351, 0]
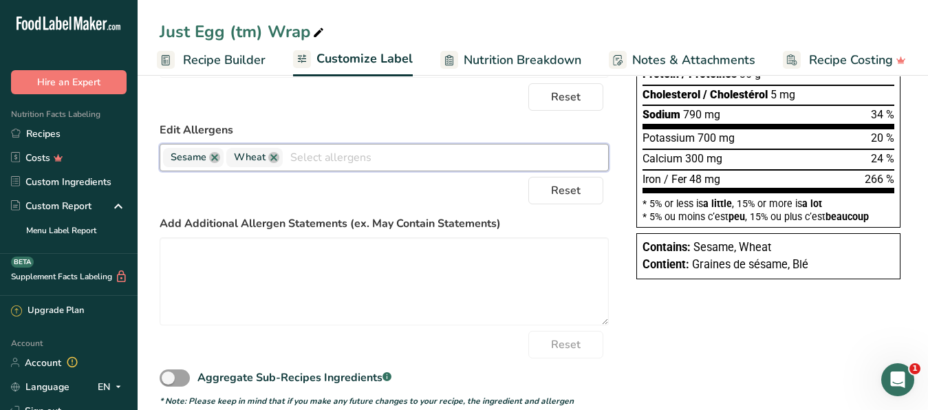
click at [305, 168] on input "text" at bounding box center [445, 156] width 325 height 21
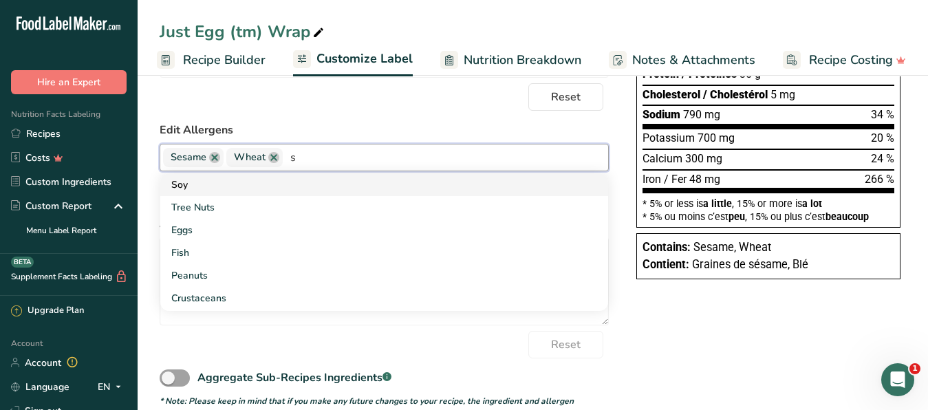
type input "s"
click at [183, 193] on link "Soy" at bounding box center [384, 184] width 448 height 23
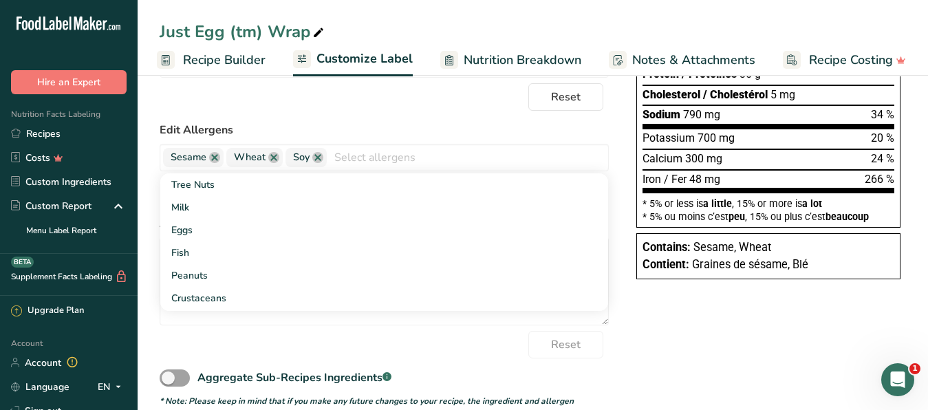
scroll to position [0, 0]
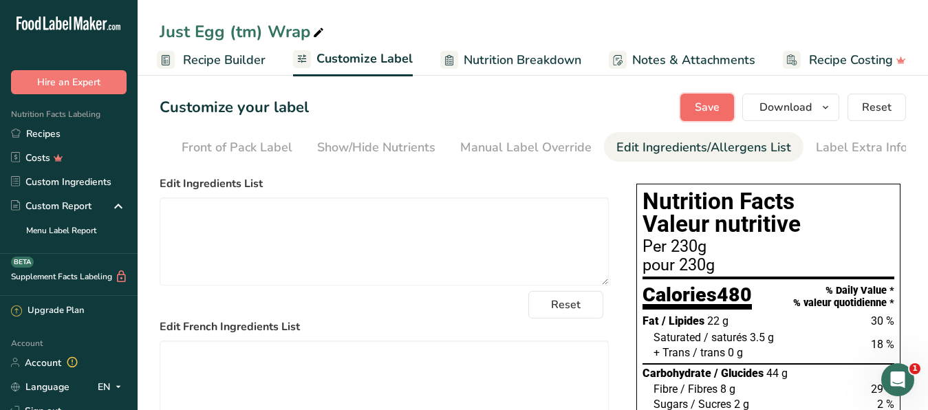
click at [710, 95] on button "Save" at bounding box center [707, 108] width 54 height 28
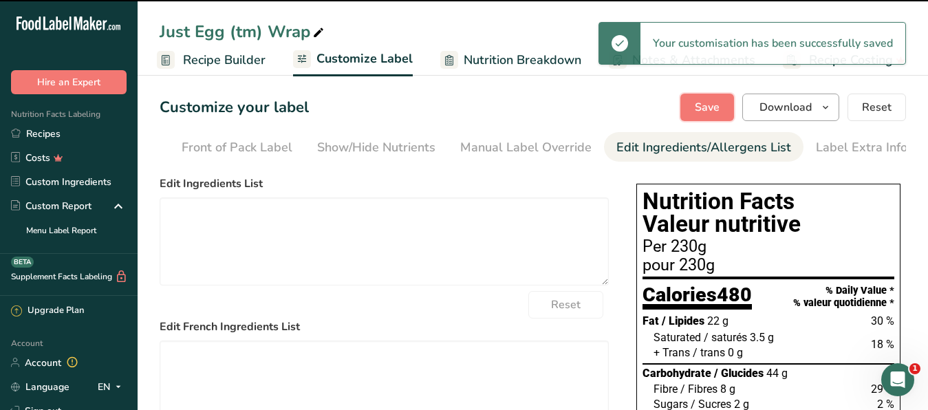
type textarea "Hummus, Spinach Tortilla, Mung Beans, Spinach, Pea Protein Powder, Cucumber, Ta…"
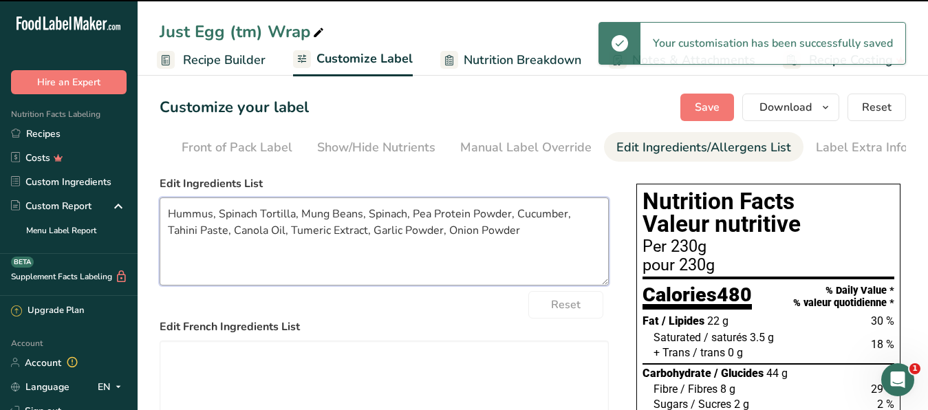
click at [518, 250] on textarea "Hummus, Spinach Tortilla, Mung Beans, Spinach, Pea Protein Powder, Cucumber, Ta…" at bounding box center [384, 241] width 449 height 88
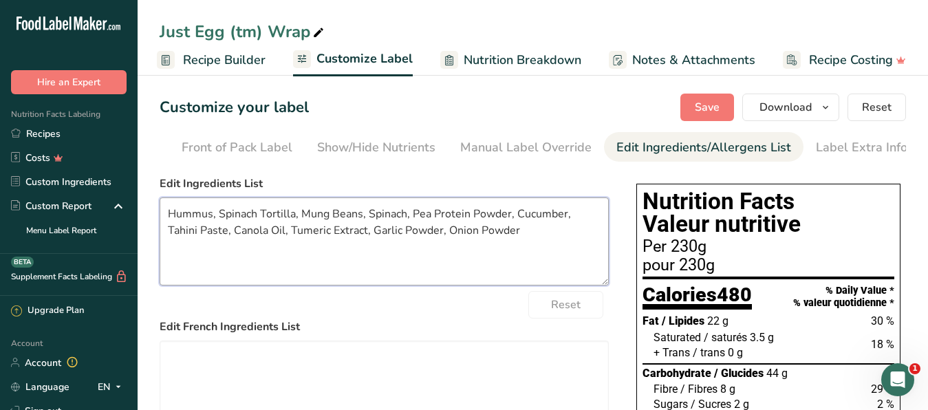
drag, startPoint x: 484, startPoint y: 242, endPoint x: 54, endPoint y: 179, distance: 434.3
click at [160, 197] on textarea "Hummus, Spinach Tortilla, Mung Beans, Spinach, Pea Protein Powder, Cucumber, Ta…" at bounding box center [384, 241] width 449 height 88
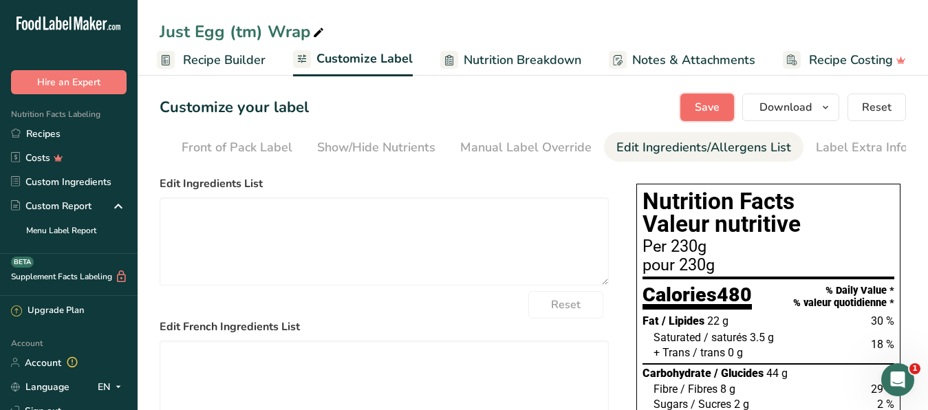
click at [705, 105] on span "Save" at bounding box center [707, 107] width 25 height 17
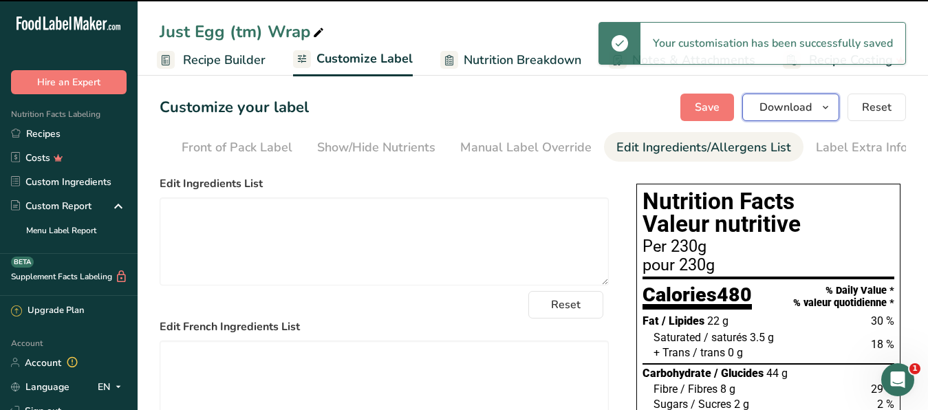
click at [780, 109] on span "Download" at bounding box center [785, 107] width 52 height 17
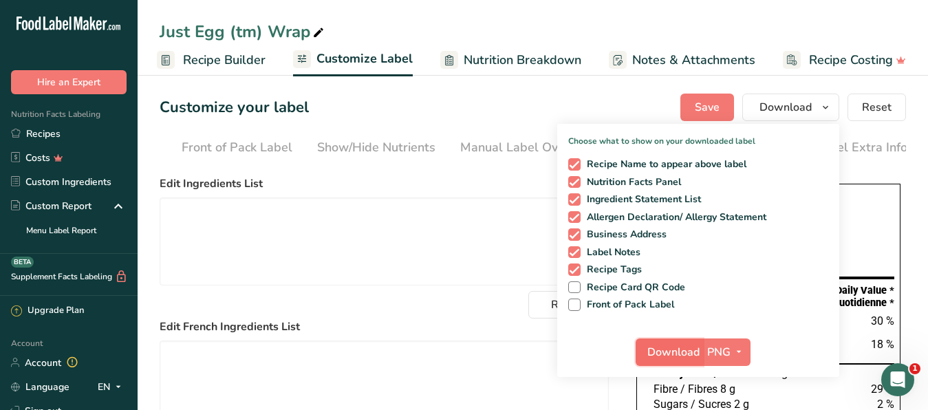
click at [673, 343] on button "Download" at bounding box center [668, 352] width 67 height 28
